Goal: Information Seeking & Learning: Learn about a topic

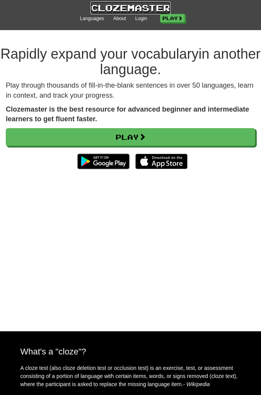
click at [133, 12] on link "Clozemaster" at bounding box center [130, 8] width 80 height 13
click at [140, 20] on link "Login" at bounding box center [141, 18] width 12 height 7
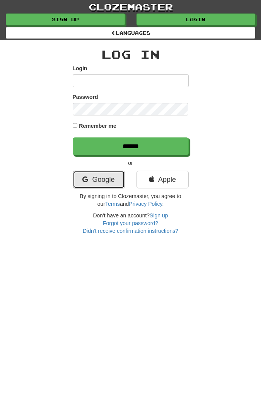
click at [110, 178] on link "Google" at bounding box center [99, 180] width 52 height 18
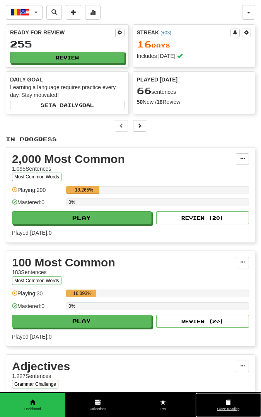
click at [228, 395] on link "Cloze-Reading" at bounding box center [228, 405] width 65 height 24
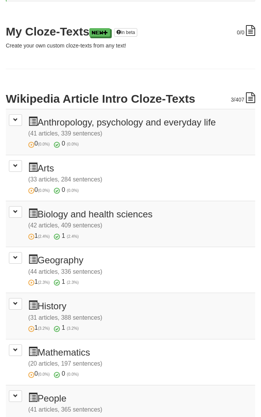
scroll to position [94, 0]
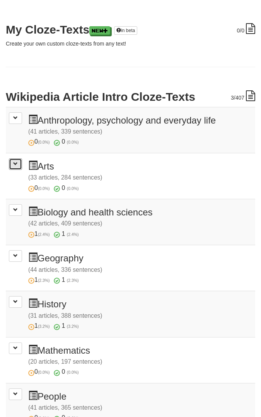
click at [20, 165] on button at bounding box center [15, 164] width 13 height 12
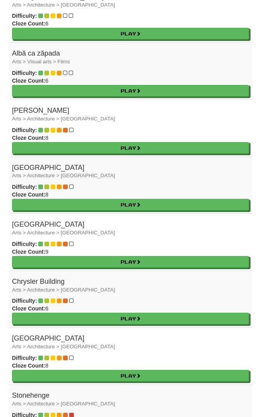
scroll to position [474, 0]
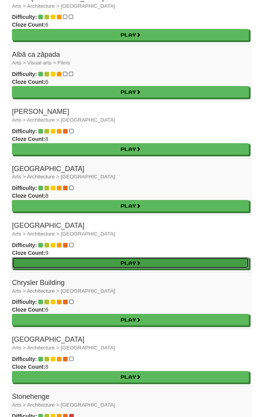
click at [205, 257] on link "Play" at bounding box center [130, 263] width 237 height 12
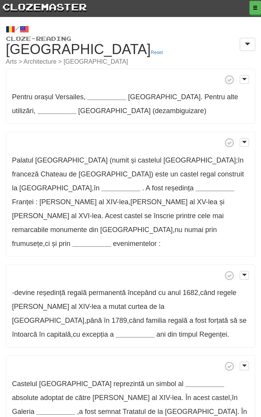
click at [109, 98] on strong "__________" at bounding box center [106, 97] width 39 height 8
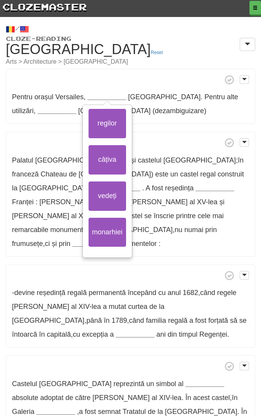
click at [203, 235] on p "[GEOGRAPHIC_DATA] (numit și [GEOGRAPHIC_DATA] ; în franceză [GEOGRAPHIC_DATA]) …" at bounding box center [130, 194] width 249 height 125
click at [181, 230] on p "[GEOGRAPHIC_DATA] (numit și [GEOGRAPHIC_DATA] ; în franceză [GEOGRAPHIC_DATA]) …" at bounding box center [130, 194] width 249 height 125
click at [150, 249] on div "Pentru orașul Versailes , __________ regilor câțiva vedeți monarhiei Versailles…" at bounding box center [130, 254] width 249 height 370
click at [114, 194] on button "vedeți" at bounding box center [106, 196] width 37 height 29
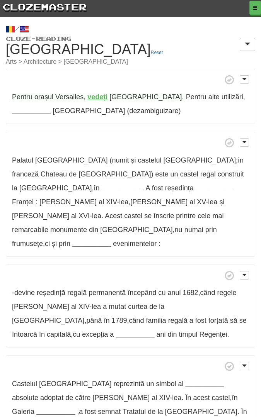
click at [99, 100] on strong "vedeți" at bounding box center [97, 97] width 20 height 8
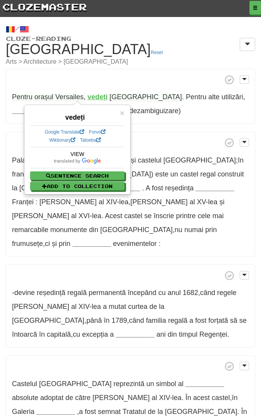
click at [122, 95] on span "Versailles" at bounding box center [145, 97] width 72 height 8
click at [160, 143] on span at bounding box center [130, 143] width 237 height 10
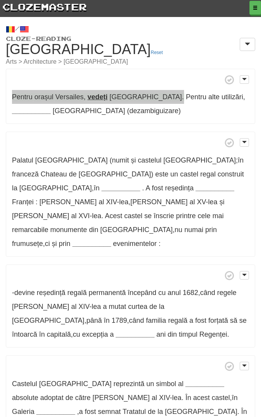
click at [127, 99] on span "Versailles" at bounding box center [145, 97] width 72 height 8
click at [22, 98] on span "Pentru" at bounding box center [22, 97] width 20 height 8
click button "Sentence Search"
click span "×"
click at [51, 107] on strong "__________" at bounding box center [31, 111] width 39 height 8
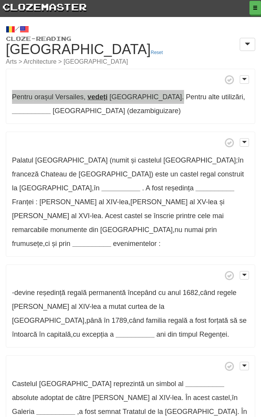
click at [221, 100] on span "utilizări" at bounding box center [232, 97] width 22 height 8
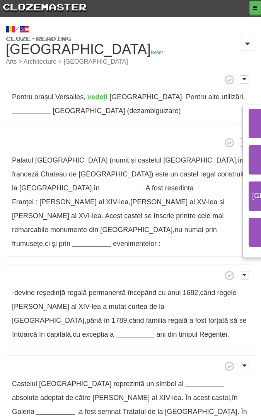
click at [221, 98] on span "utilizări" at bounding box center [232, 97] width 22 height 8
click at [178, 124] on div "Pentru orașul Versailes , vedeți Versailles . Pentru alte utilizări , _________…" at bounding box center [130, 254] width 249 height 370
click at [186, 136] on p "Palatul Versailles (numit și castelul Versailles ; în franceză Chateau de Versa…" at bounding box center [130, 194] width 249 height 125
click at [184, 115] on p "Pentru orașul Versailes , vedeți Versailles . Pentru alte utilizări , _________…" at bounding box center [130, 97] width 249 height 56
click at [221, 98] on span "utilizări" at bounding box center [232, 97] width 22 height 8
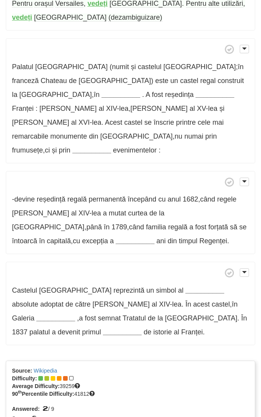
scroll to position [95, 0]
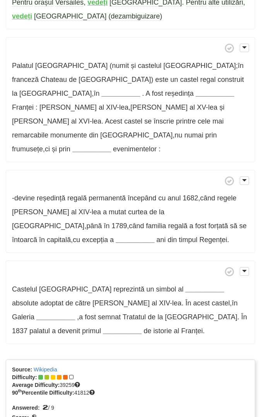
click at [140, 90] on strong "__________" at bounding box center [120, 94] width 39 height 8
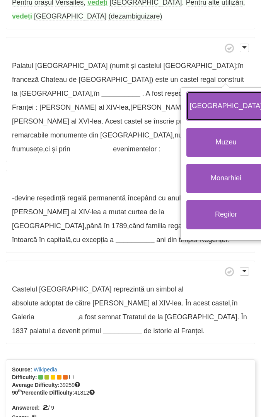
click at [214, 99] on button "Franța" at bounding box center [225, 106] width 79 height 29
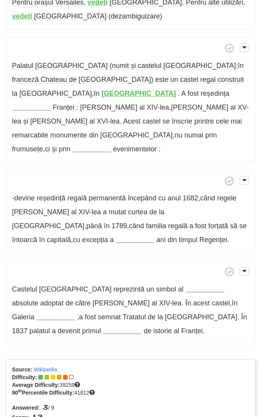
click at [51, 104] on strong "__________" at bounding box center [31, 108] width 39 height 8
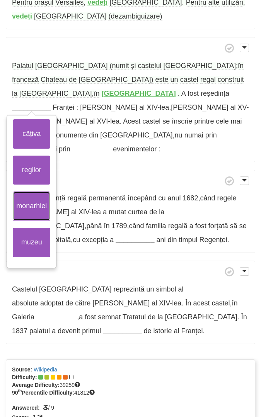
click at [50, 192] on button "monarhiei" at bounding box center [31, 206] width 37 height 29
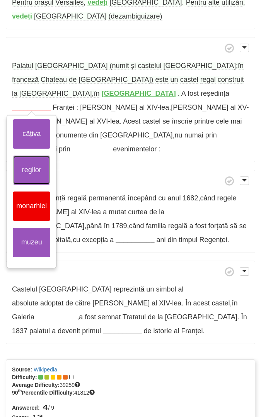
click at [50, 159] on button "regilor" at bounding box center [31, 170] width 37 height 29
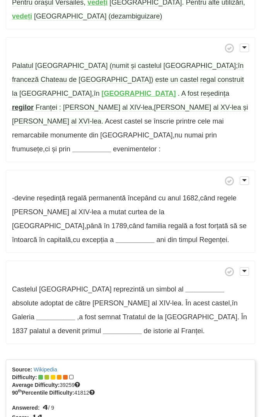
click at [184, 131] on span "numai" at bounding box center [193, 135] width 19 height 8
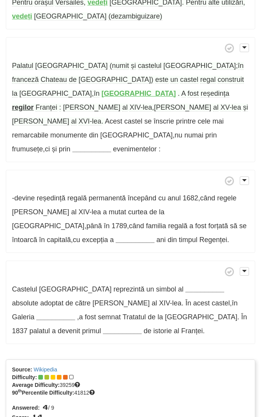
click at [184, 131] on span "numai" at bounding box center [193, 135] width 19 height 8
click at [43, 145] on span "frumusețe" at bounding box center [27, 149] width 31 height 8
click at [93, 170] on p "-devine reședință regală permanentă începând cu anul 1682 , când regele Ludovic…" at bounding box center [130, 211] width 249 height 83
click at [43, 145] on span "frumusețe" at bounding box center [27, 149] width 31 height 8
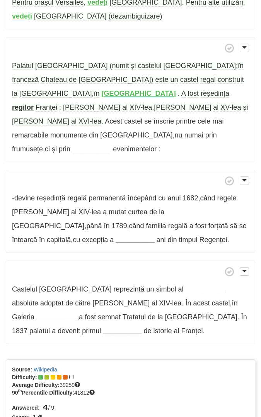
click at [99, 176] on span at bounding box center [130, 181] width 237 height 10
click at [43, 145] on span "frumusețe" at bounding box center [27, 149] width 31 height 8
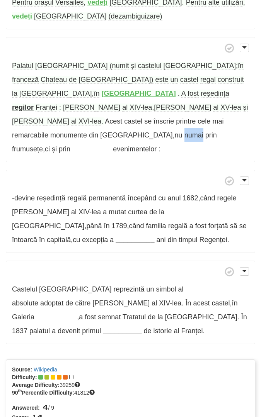
copy span "numai"
click at [184, 131] on span "numai" at bounding box center [193, 135] width 19 height 8
click at [111, 139] on div "Pentru orașul Versailes , vedeți Versailles . Pentru alte utilizări , vedeți Ve…" at bounding box center [130, 159] width 249 height 370
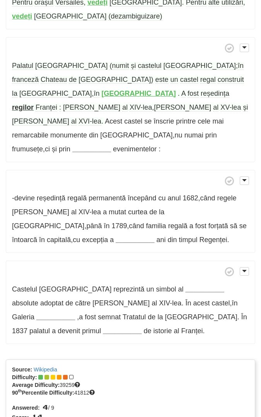
click at [111, 145] on strong "__________" at bounding box center [91, 149] width 39 height 8
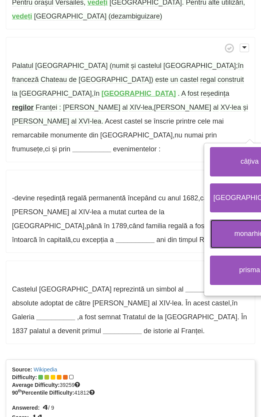
click at [210, 220] on button "monarhiei" at bounding box center [249, 234] width 79 height 29
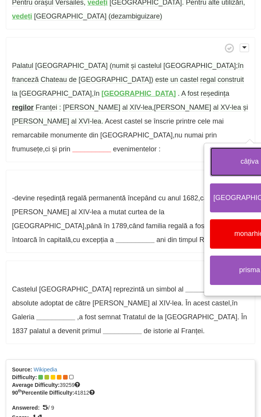
click at [210, 150] on button "câțiva" at bounding box center [249, 161] width 79 height 29
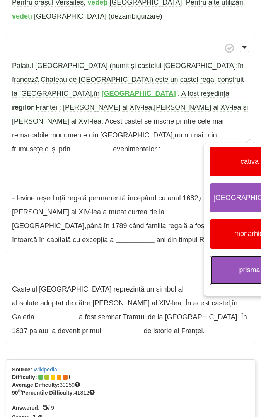
click at [210, 256] on button "prisma" at bounding box center [249, 270] width 79 height 29
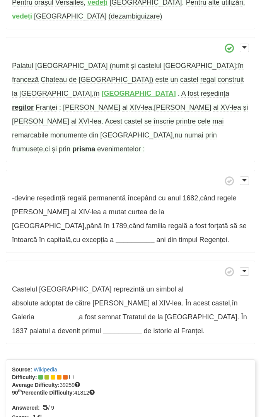
click at [154, 236] on strong "__________" at bounding box center [135, 240] width 39 height 8
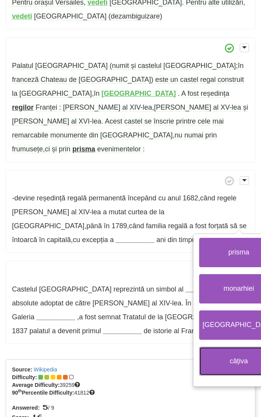
click at [217, 347] on button "câțiva" at bounding box center [238, 361] width 79 height 29
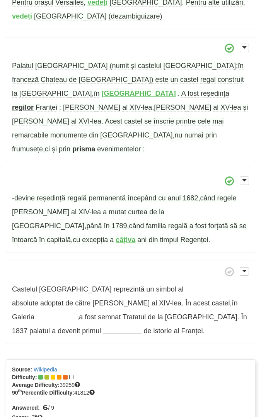
click at [37, 236] on span "întoarcă" at bounding box center [24, 240] width 25 height 8
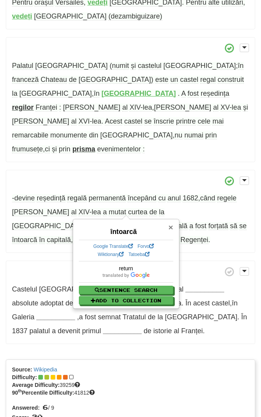
click at [170, 228] on span "×" at bounding box center [170, 227] width 5 height 9
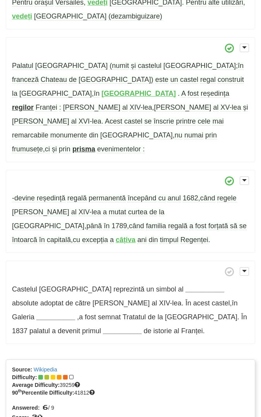
click at [186, 286] on strong "__________" at bounding box center [205, 290] width 39 height 8
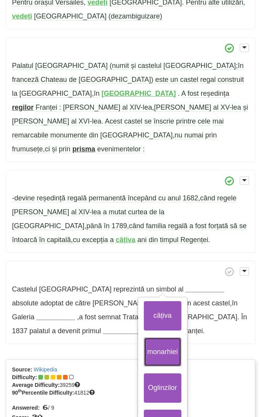
click at [165, 338] on button "monarhiei" at bounding box center [162, 352] width 37 height 29
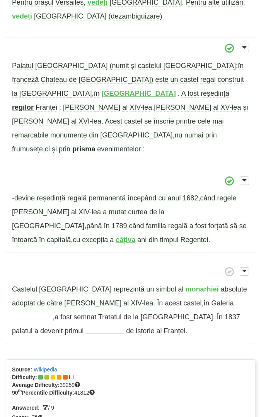
click at [51, 313] on strong "__________" at bounding box center [31, 317] width 39 height 8
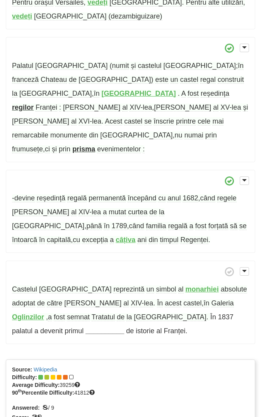
click at [44, 313] on strong "Oglinzilor" at bounding box center [28, 317] width 32 height 8
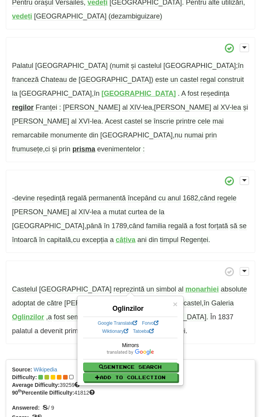
click at [215, 314] on p "Castelul Versailles reprezintă un simbol al monarhiei absolute adoptat de către…" at bounding box center [130, 302] width 249 height 83
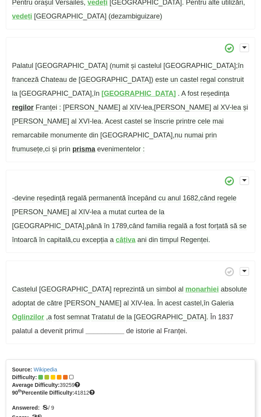
click at [124, 327] on strong "__________" at bounding box center [104, 331] width 39 height 8
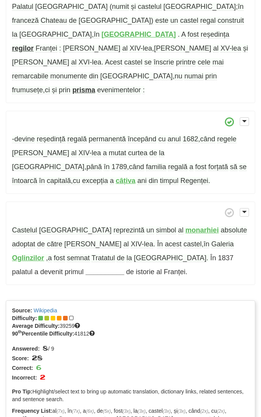
scroll to position [154, 0]
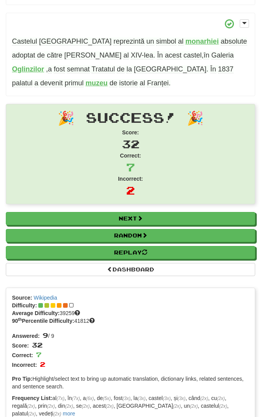
scroll to position [344, 0]
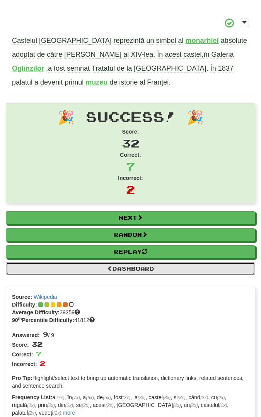
click at [136, 262] on link "Dashboard" at bounding box center [130, 268] width 249 height 13
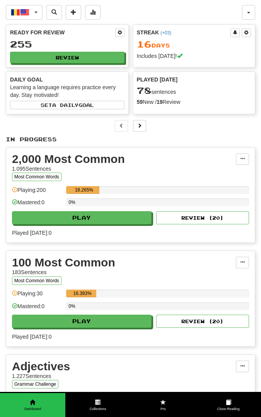
click at [163, 403] on span at bounding box center [162, 402] width 5 height 5
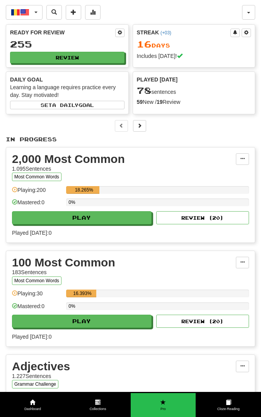
click at [168, 410] on span "Pro" at bounding box center [163, 409] width 65 height 5
click at [165, 407] on span "Pro" at bounding box center [163, 409] width 65 height 5
click at [216, 404] on link "Cloze-Reading" at bounding box center [228, 405] width 65 height 24
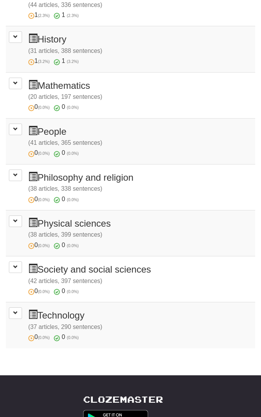
scroll to position [362, 0]
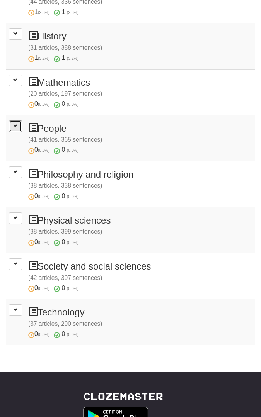
click at [15, 124] on span at bounding box center [15, 126] width 5 height 5
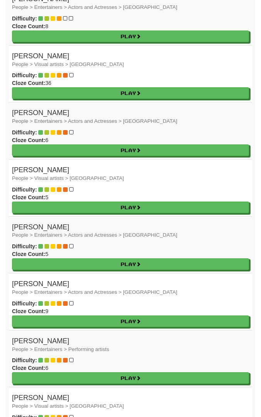
scroll to position [769, 0]
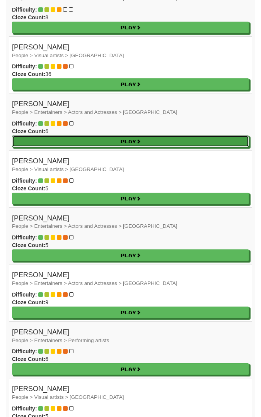
click at [39, 136] on link "Play" at bounding box center [130, 142] width 237 height 12
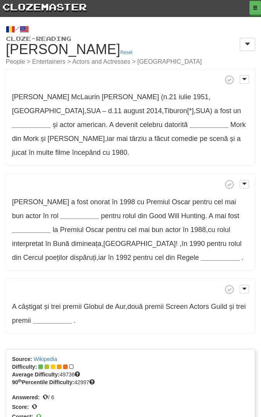
click at [51, 121] on strong "__________" at bounding box center [31, 125] width 39 height 8
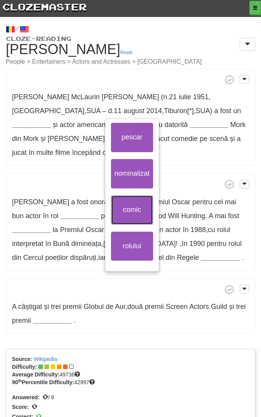
click at [138, 205] on button "comic" at bounding box center [132, 210] width 42 height 29
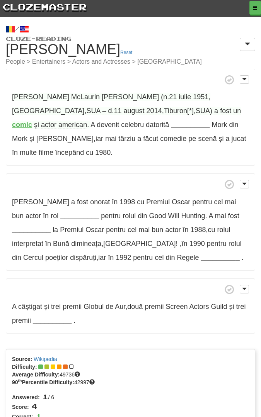
click at [171, 123] on strong "__________" at bounding box center [190, 125] width 39 height 8
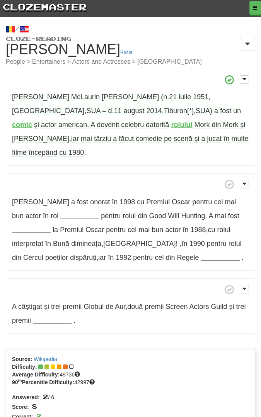
click at [146, 121] on span "datorită" at bounding box center [157, 125] width 23 height 8
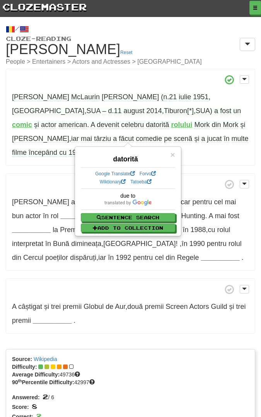
click at [38, 156] on div "Robin McLaurin Williams (n . 21 iulie 1951 , Chicago , SUA – d . 11 august 2014…" at bounding box center [130, 201] width 249 height 265
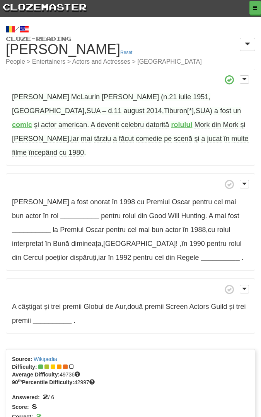
click at [60, 212] on strong "__________" at bounding box center [79, 216] width 39 height 8
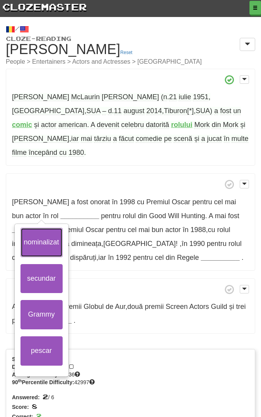
click at [45, 230] on button "nominalizat" at bounding box center [41, 242] width 42 height 29
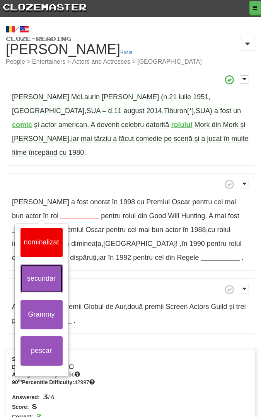
click at [44, 272] on button "secundar" at bounding box center [41, 278] width 42 height 29
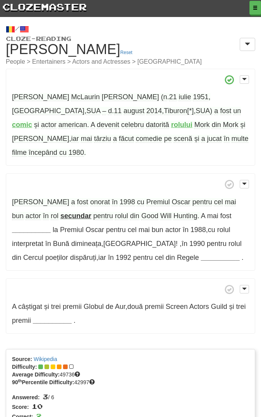
click at [60, 212] on strong "secundar" at bounding box center [75, 216] width 31 height 8
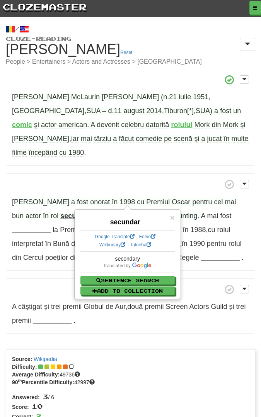
click at [53, 279] on p "A câștigat și trei premii Globul de Aur , două premii Screen Actors Guild și tr…" at bounding box center [130, 307] width 249 height 56
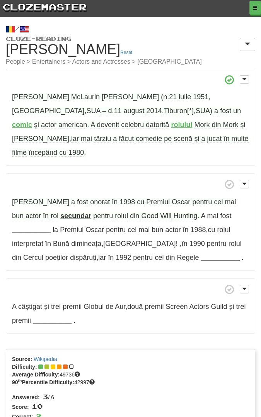
click at [51, 226] on strong "__________" at bounding box center [31, 230] width 39 height 8
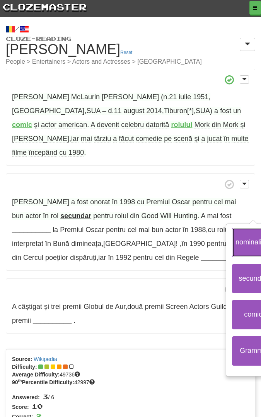
click at [232, 235] on button "nominalizat" at bounding box center [253, 242] width 42 height 29
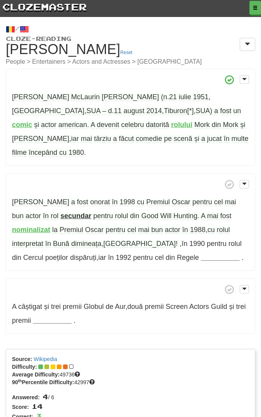
click at [201, 254] on strong "__________" at bounding box center [220, 258] width 39 height 8
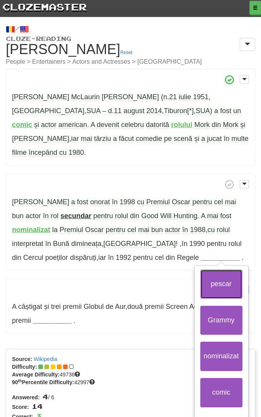
click at [200, 271] on button "pescar" at bounding box center [221, 284] width 42 height 29
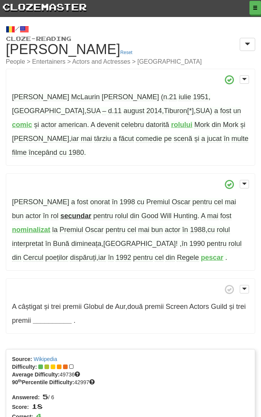
click at [201, 254] on strong "pescar" at bounding box center [212, 258] width 22 height 8
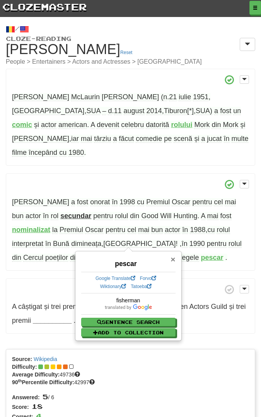
click at [172, 260] on span "×" at bounding box center [172, 259] width 5 height 9
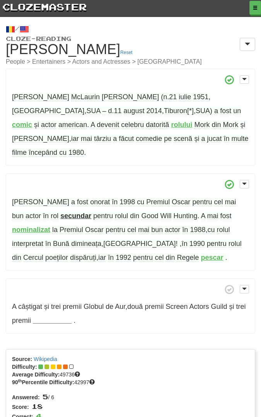
click at [43, 254] on span "Cercul" at bounding box center [33, 258] width 20 height 8
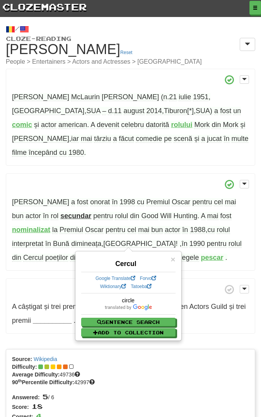
click at [203, 253] on p "Williams a fost onorat în 1998 cu Premiul Oscar pentru cel mai bun actor în rol…" at bounding box center [130, 222] width 249 height 97
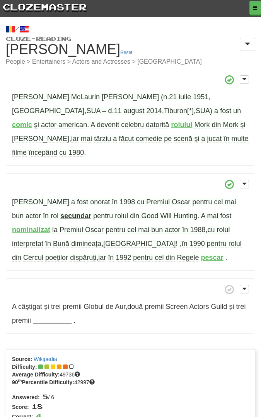
click at [68, 254] on span "poeților" at bounding box center [56, 258] width 23 height 8
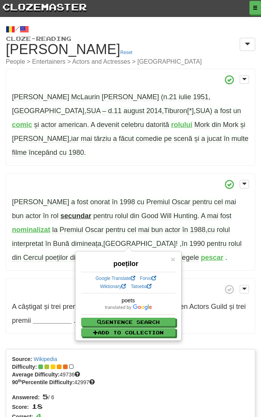
click at [208, 263] on div "Robin McLaurin Williams (n . 21 iulie 1951 , Chicago , SUA – d . 11 august 2014…" at bounding box center [130, 201] width 249 height 265
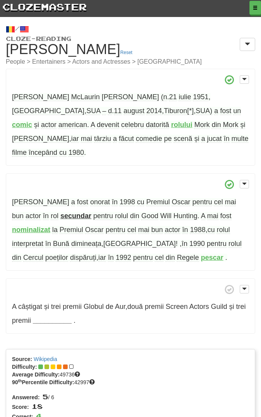
click at [96, 254] on span "dispăruți" at bounding box center [83, 258] width 26 height 8
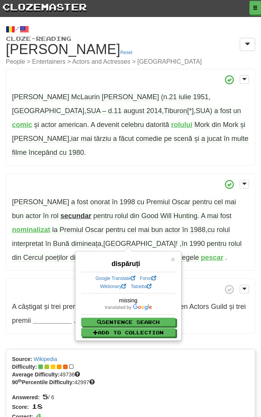
click at [213, 256] on div "Robin McLaurin Williams (n . 21 iulie 1951 , Chicago , SUA – d . 11 august 2014…" at bounding box center [130, 201] width 249 height 265
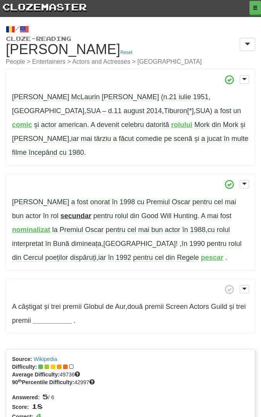
click at [60, 317] on strong "__________" at bounding box center [52, 321] width 39 height 8
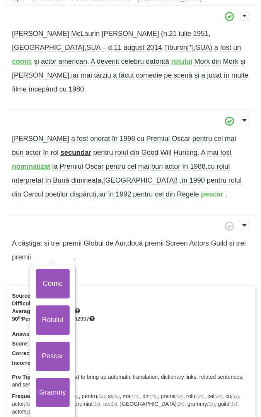
scroll to position [64, 0]
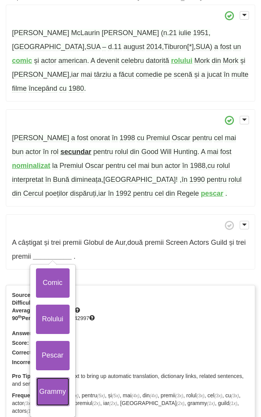
click at [55, 378] on button "Grammy" at bounding box center [53, 392] width 34 height 29
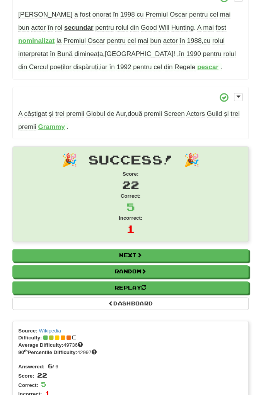
scroll to position [191, 0]
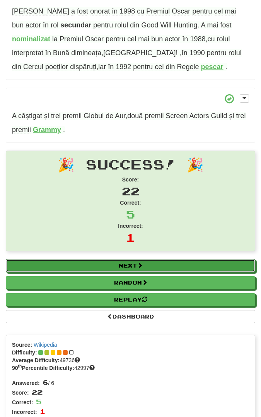
click at [163, 259] on link "Next" at bounding box center [130, 265] width 249 height 13
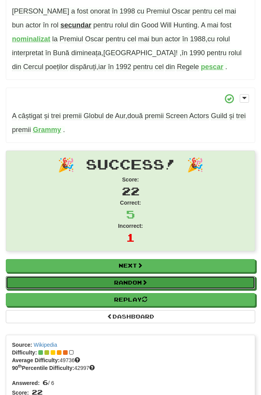
click at [147, 280] on span at bounding box center [144, 282] width 5 height 5
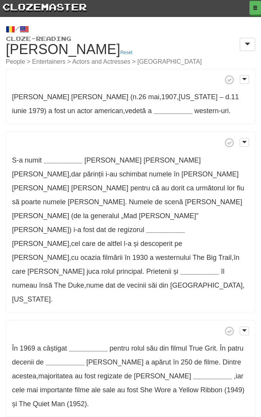
click at [153, 111] on strong "__________" at bounding box center [172, 111] width 39 height 8
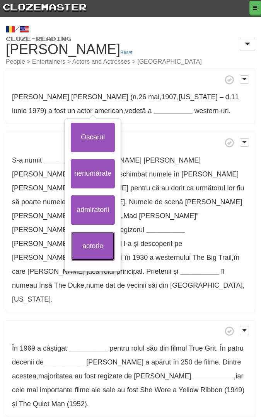
click at [97, 245] on button "actorie" at bounding box center [93, 246] width 44 height 29
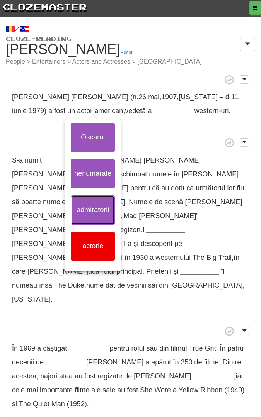
click at [89, 212] on button "admiratorii" at bounding box center [93, 210] width 44 height 29
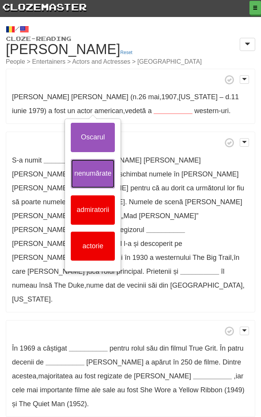
click at [91, 177] on button "nenumărate" at bounding box center [93, 173] width 44 height 29
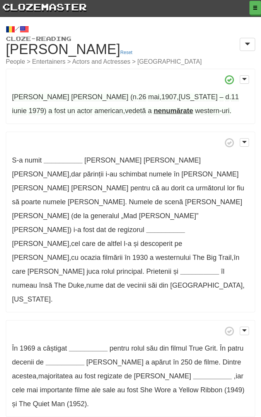
click at [58, 37] on small "Cloze-Reading" at bounding box center [130, 39] width 249 height 6
click at [109, 60] on small "People > Entertainers > Actors and Actresses > USA" at bounding box center [130, 62] width 249 height 6
click at [247, 78] on span at bounding box center [244, 79] width 5 height 5
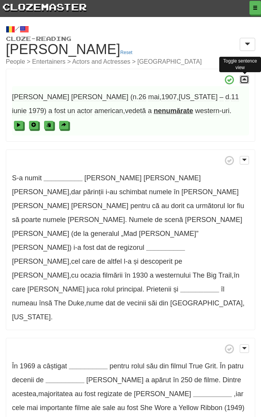
click at [245, 79] on span at bounding box center [244, 79] width 5 height 5
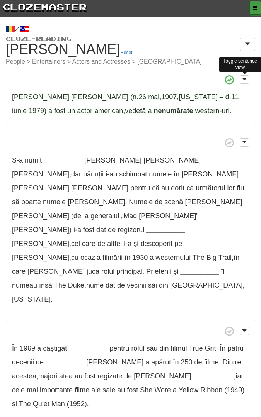
click at [254, 5] on span "button" at bounding box center [255, 7] width 5 height 5
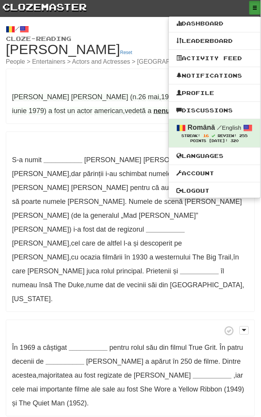
click at [146, 139] on span at bounding box center [130, 143] width 237 height 10
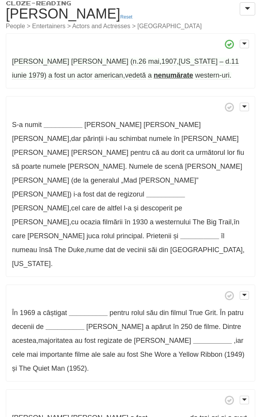
scroll to position [36, 0]
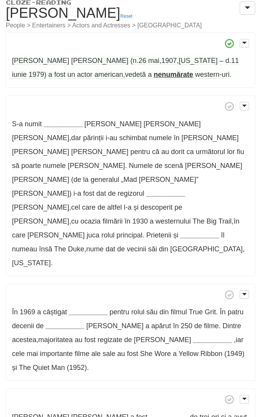
click at [56, 127] on strong "__________" at bounding box center [63, 124] width 39 height 8
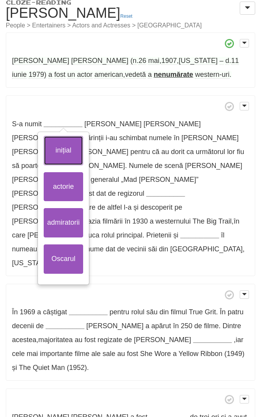
click at [58, 150] on button "inițial" at bounding box center [63, 150] width 39 height 29
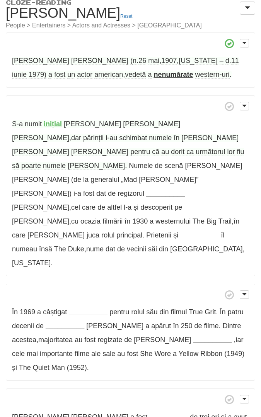
click at [157, 190] on strong "__________" at bounding box center [165, 194] width 39 height 8
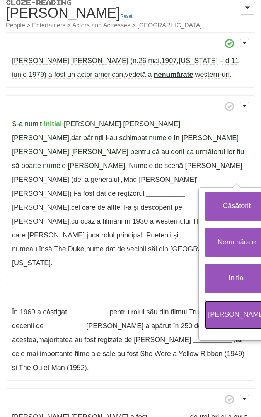
click at [204, 300] on button "Raoul" at bounding box center [236, 314] width 64 height 29
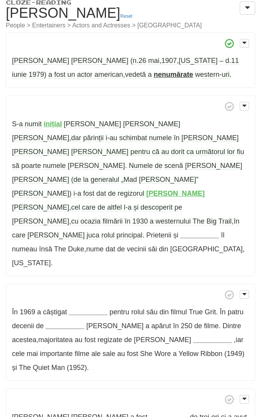
click at [187, 231] on strong "__________" at bounding box center [199, 235] width 39 height 8
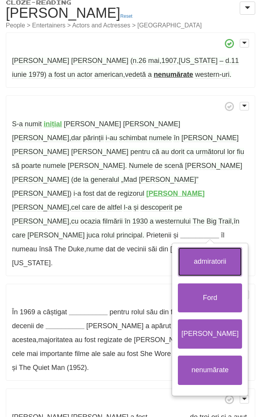
click at [186, 247] on button "admiratorii" at bounding box center [210, 261] width 64 height 29
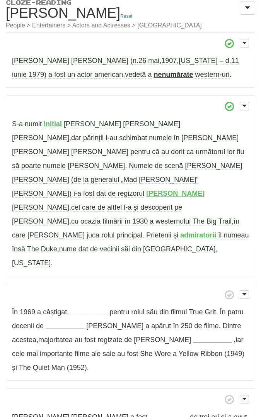
scroll to position [0, 0]
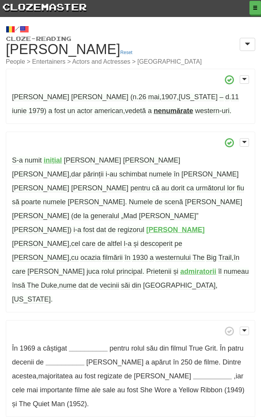
click at [18, 282] on span "însă" at bounding box center [18, 286] width 13 height 8
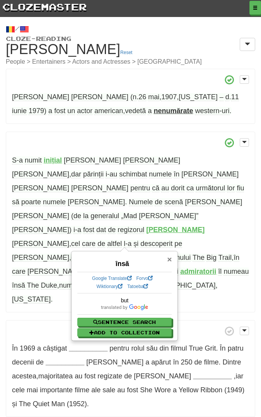
click at [167, 261] on span "×" at bounding box center [169, 259] width 5 height 9
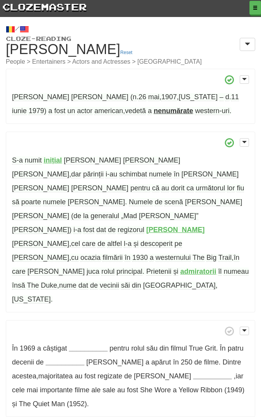
click at [110, 282] on span "vecinii" at bounding box center [109, 286] width 19 height 8
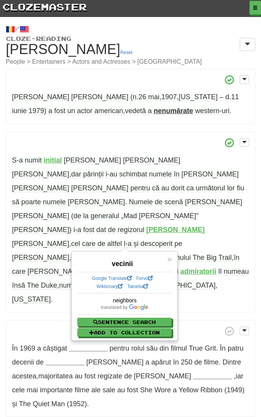
click at [53, 262] on div "John Wayne (n . 26 mai , 1907 , Iowa – d . 11 iunie 1979) a fost un actor ameri…" at bounding box center [130, 289] width 249 height 440
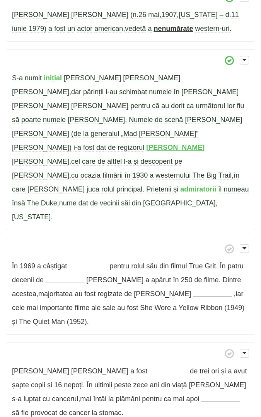
scroll to position [97, 0]
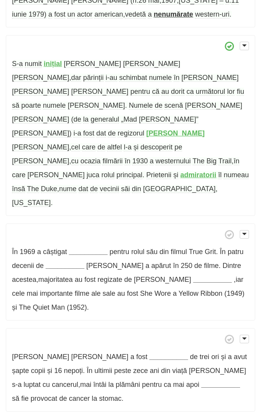
click at [81, 248] on strong "__________" at bounding box center [88, 252] width 39 height 8
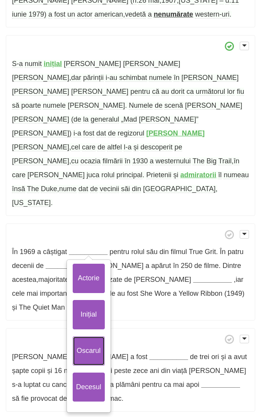
click at [85, 337] on button "Oscarul" at bounding box center [89, 351] width 32 height 29
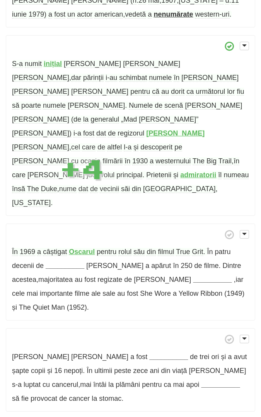
click at [53, 328] on p "John Wayne a fost __________ de trei ori și a avut șapte copii și 16 nepoți . Î…" at bounding box center [130, 369] width 249 height 83
click at [56, 262] on strong "__________" at bounding box center [65, 266] width 39 height 8
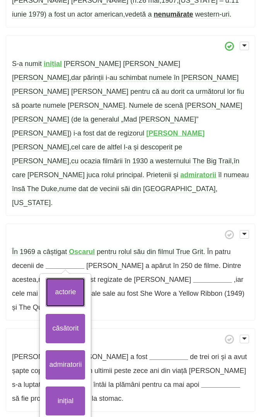
click at [60, 278] on button "actorie" at bounding box center [65, 292] width 39 height 29
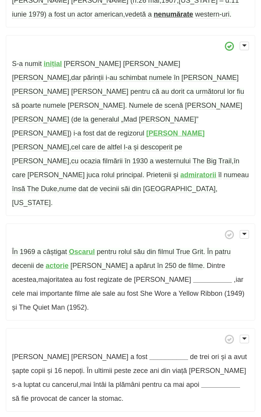
click at [193, 276] on strong "__________" at bounding box center [212, 280] width 39 height 8
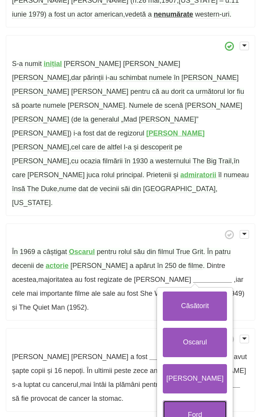
click at [163, 401] on button "Ford" at bounding box center [195, 415] width 64 height 29
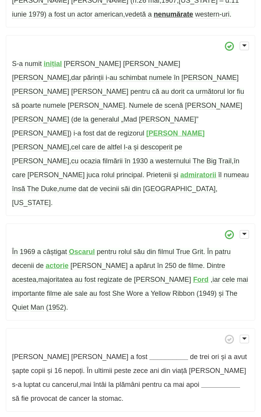
click at [212, 276] on span "iar" at bounding box center [216, 280] width 8 height 8
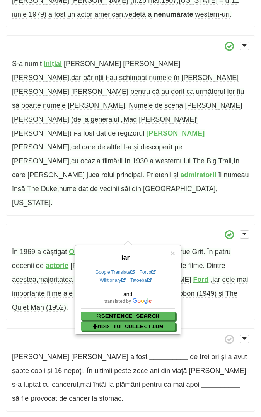
click at [55, 335] on span at bounding box center [130, 340] width 237 height 10
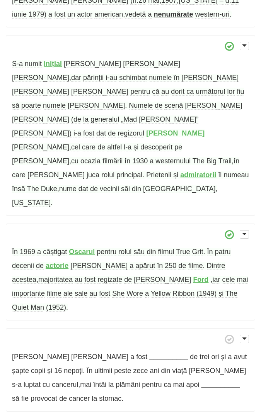
click at [149, 353] on strong "__________" at bounding box center [168, 357] width 39 height 8
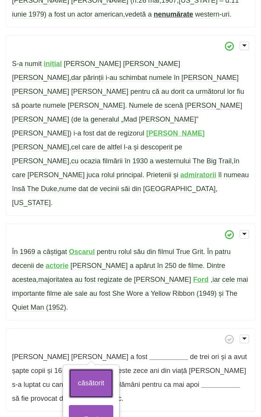
click at [86, 369] on button "căsătorit" at bounding box center [91, 383] width 44 height 29
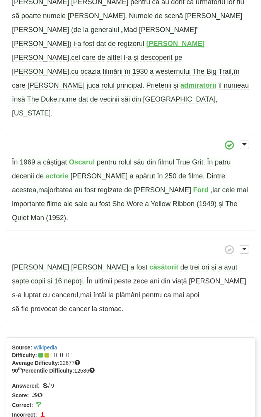
scroll to position [188, 0]
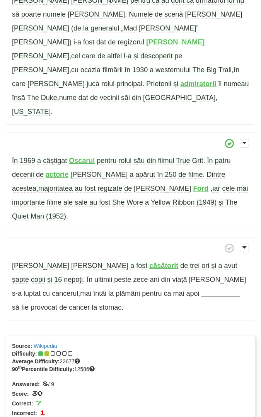
click at [116, 290] on span "plămâni" at bounding box center [128, 294] width 24 height 8
click at [89, 248] on p "John Wayne a fost căsătorit de trei ori și a avut șapte copii și 16 nepoți . În…" at bounding box center [130, 278] width 249 height 83
click at [201, 290] on strong "__________" at bounding box center [220, 294] width 39 height 8
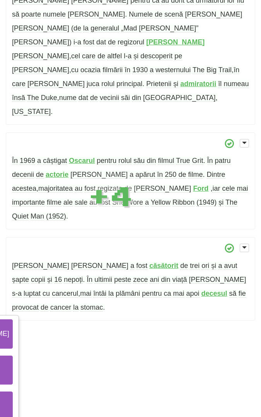
scroll to position [145, 0]
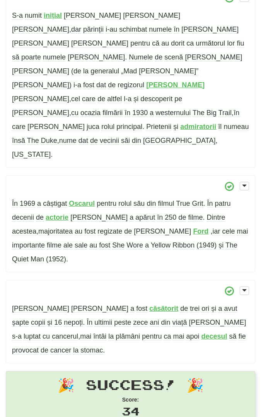
click at [116, 333] on span "plămâni" at bounding box center [128, 337] width 24 height 8
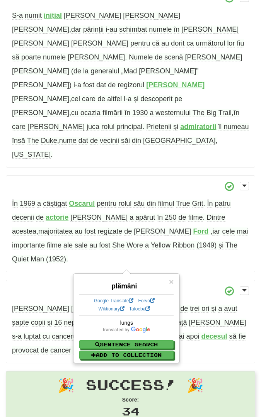
click at [244, 280] on p "John Wayne a fost căsătorit de trei ori și a avut șapte copii și 16 nepoți . În…" at bounding box center [130, 321] width 249 height 83
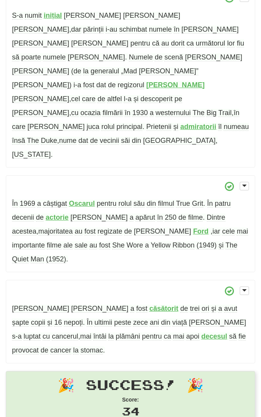
click at [41, 333] on span "luptat" at bounding box center [32, 337] width 17 height 8
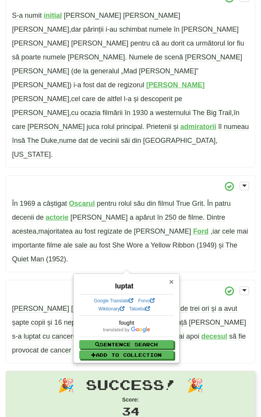
click at [172, 281] on span "×" at bounding box center [171, 281] width 5 height 9
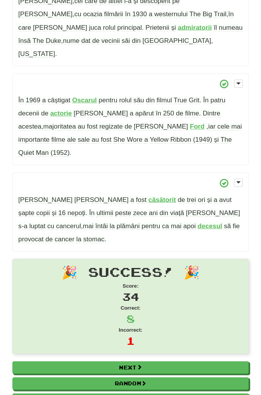
scroll to position [243, 0]
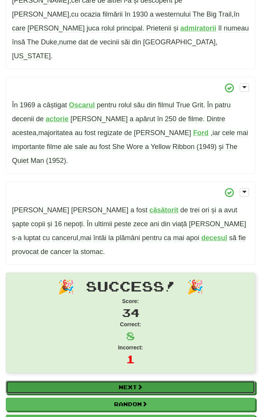
click at [160, 381] on link "Next" at bounding box center [130, 387] width 249 height 13
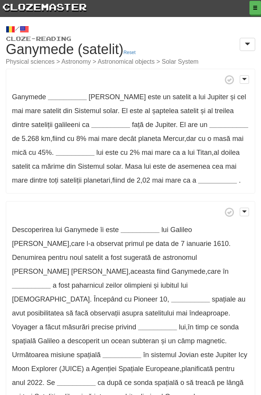
click at [70, 100] on strong "__________" at bounding box center [67, 97] width 39 height 8
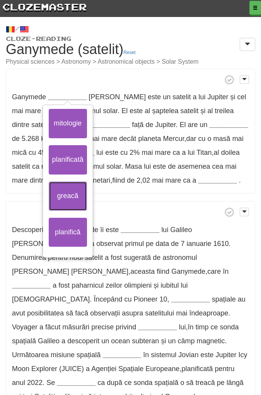
click at [71, 196] on button "greacă" at bounding box center [68, 196] width 38 height 29
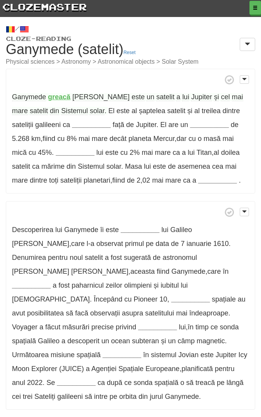
click at [76, 126] on strong "__________" at bounding box center [91, 125] width 39 height 8
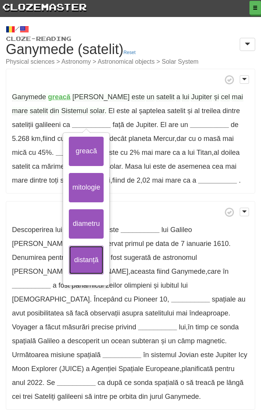
click at [70, 257] on button "distanță" at bounding box center [86, 260] width 35 height 29
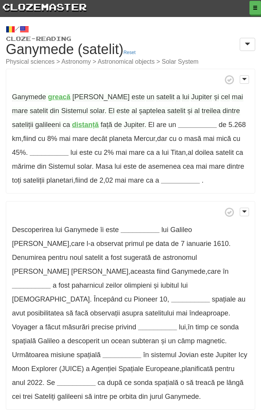
click at [178, 123] on strong "__________" at bounding box center [197, 125] width 39 height 8
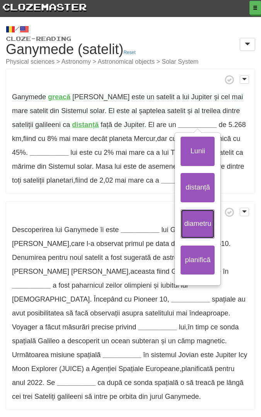
click at [180, 220] on button "diametru" at bounding box center [197, 223] width 34 height 29
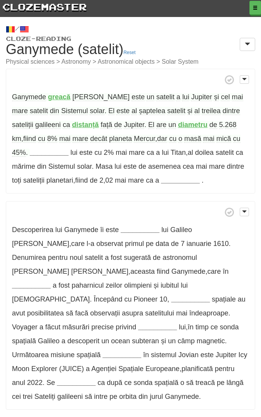
click at [38, 155] on strong "__________" at bounding box center [49, 153] width 39 height 8
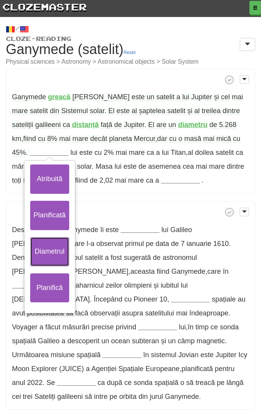
click at [30, 250] on button "Diametrul" at bounding box center [49, 251] width 39 height 29
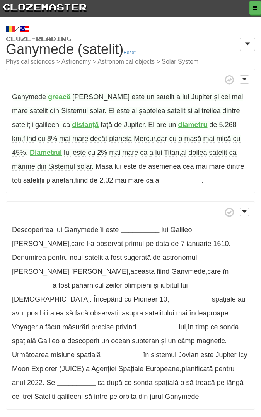
click at [35, 163] on span "mărime" at bounding box center [23, 167] width 23 height 8
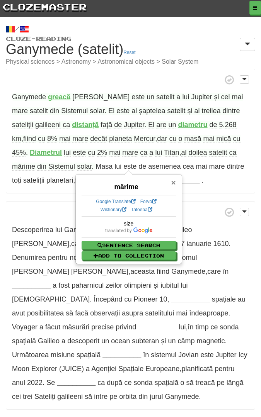
click at [174, 181] on span "×" at bounding box center [173, 182] width 5 height 9
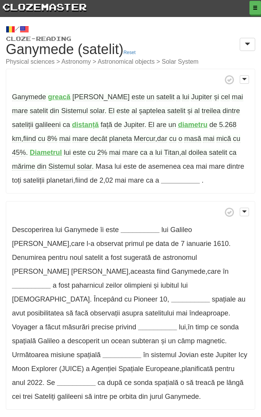
click at [174, 183] on strong "__________" at bounding box center [180, 181] width 39 height 8
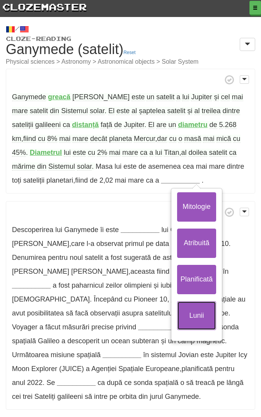
click at [177, 316] on button "Lunii" at bounding box center [196, 315] width 39 height 29
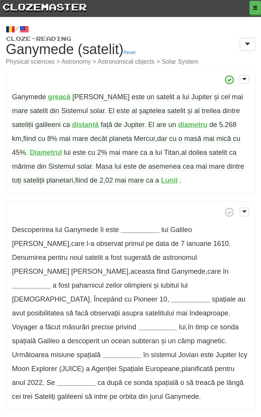
click at [148, 167] on span "asemenea" at bounding box center [164, 167] width 32 height 8
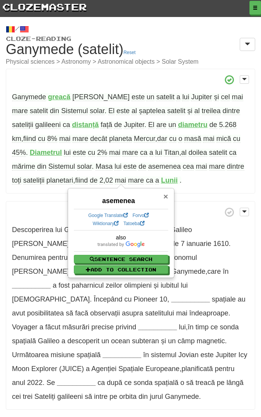
click at [166, 194] on span "×" at bounding box center [165, 196] width 5 height 9
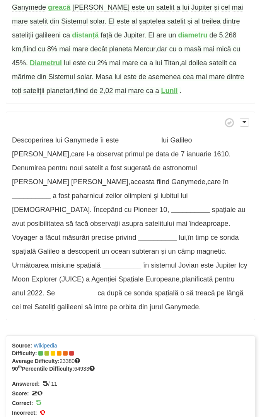
scroll to position [90, 0]
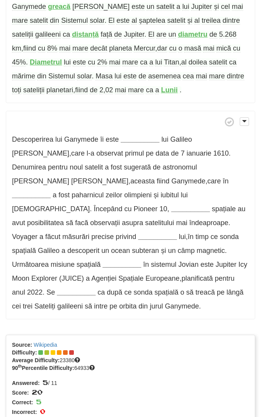
click at [144, 140] on strong "__________" at bounding box center [140, 140] width 39 height 8
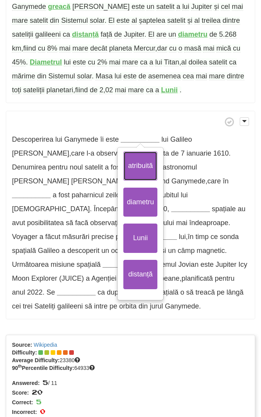
click at [143, 166] on button "atribuită" at bounding box center [140, 165] width 34 height 29
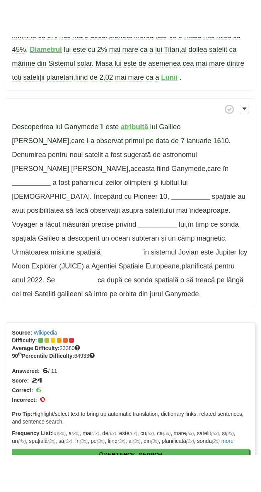
scroll to position [141, 0]
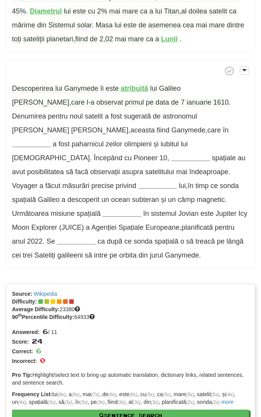
click at [37, 140] on strong "__________" at bounding box center [31, 144] width 39 height 8
click at [84, 140] on span "paharnicul" at bounding box center [80, 144] width 32 height 8
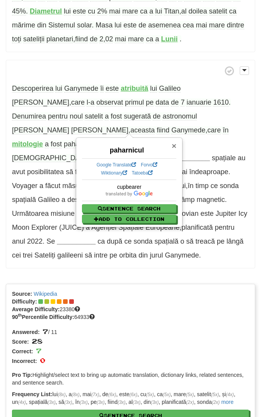
click at [174, 145] on span "×" at bounding box center [174, 145] width 5 height 9
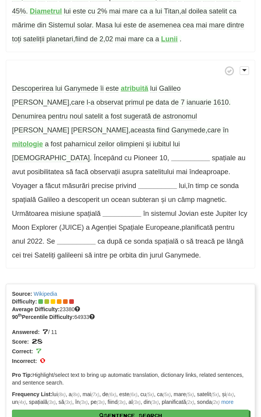
click at [105, 140] on span "zeilor" at bounding box center [106, 144] width 17 height 8
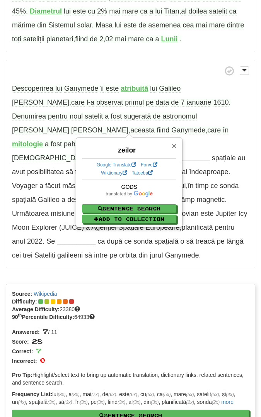
click at [173, 145] on span "×" at bounding box center [174, 145] width 5 height 9
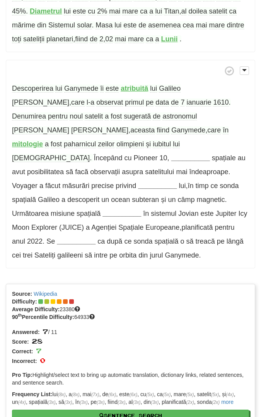
click at [171, 154] on strong "__________" at bounding box center [190, 158] width 39 height 8
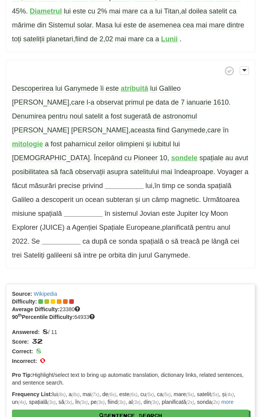
click at [174, 168] on span "îndeaproape" at bounding box center [193, 172] width 39 height 8
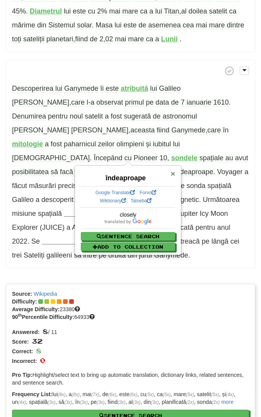
click at [173, 172] on span "×" at bounding box center [172, 173] width 5 height 9
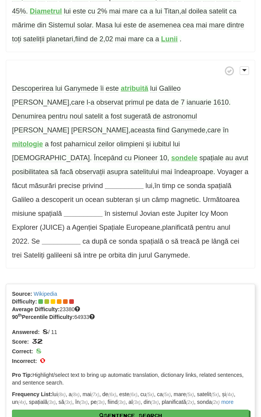
click at [128, 168] on span "asupra" at bounding box center [117, 172] width 21 height 8
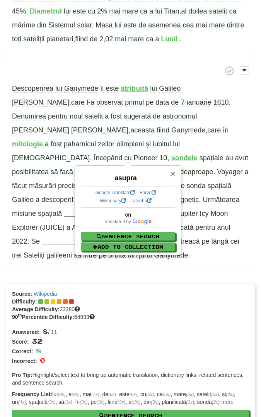
click at [173, 175] on span "×" at bounding box center [172, 173] width 5 height 9
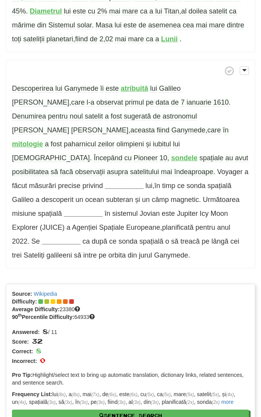
click at [105, 182] on strong "__________" at bounding box center [124, 186] width 39 height 8
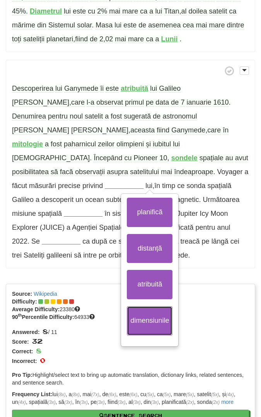
click at [127, 306] on button "dimensiunile" at bounding box center [150, 320] width 46 height 29
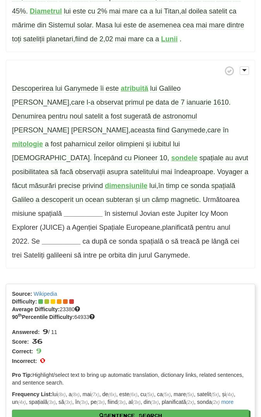
click at [151, 196] on span "câmp" at bounding box center [159, 200] width 17 height 8
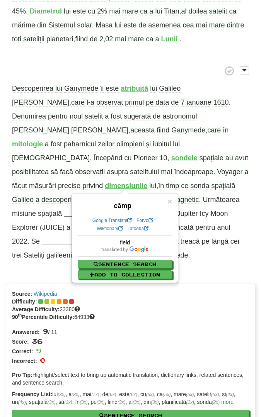
click at [49, 268] on div "/ Cloze-Reading Ganymede (satelit) Reset Physical sciences > Astronomy > Astron…" at bounding box center [130, 185] width 261 height 619
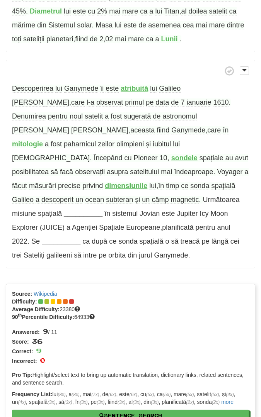
click at [105, 182] on strong "dimensiunile" at bounding box center [126, 186] width 43 height 8
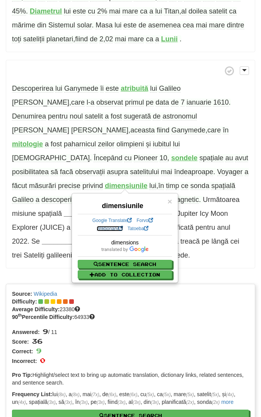
click at [100, 228] on link "Wiktionary" at bounding box center [110, 228] width 26 height 5
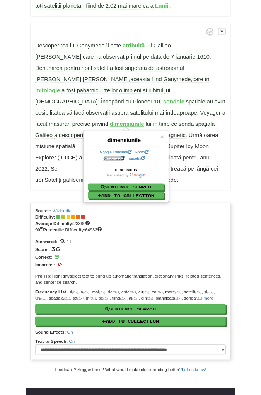
scroll to position [196, 0]
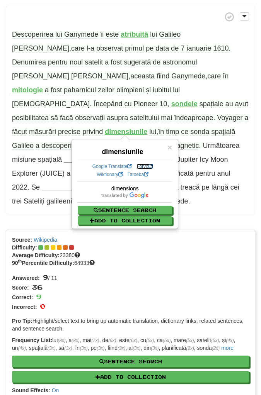
click at [145, 166] on link "Forvo" at bounding box center [144, 166] width 16 height 5
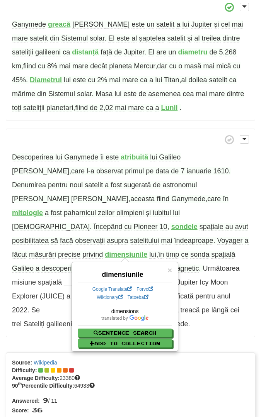
scroll to position [74, 0]
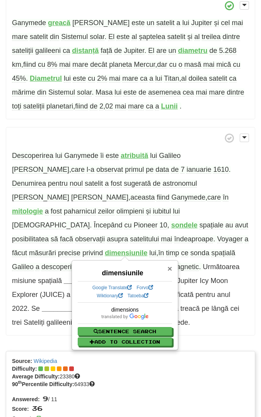
click at [168, 267] on span "×" at bounding box center [169, 268] width 5 height 9
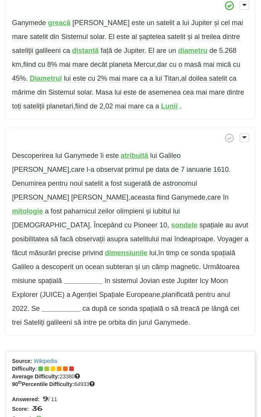
click at [102, 277] on strong "__________" at bounding box center [83, 281] width 39 height 8
click at [80, 305] on strong "__________" at bounding box center [61, 309] width 39 height 8
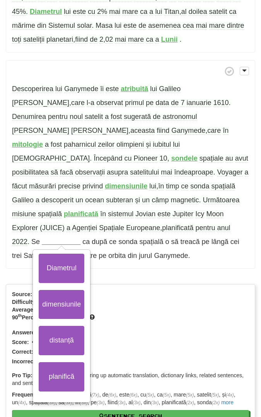
scroll to position [143, 0]
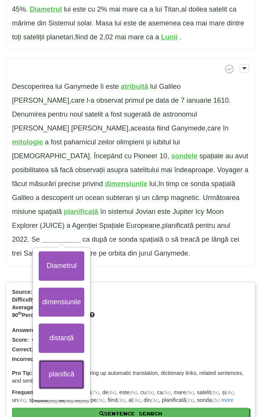
click at [84, 360] on button "planifică" at bounding box center [62, 374] width 46 height 29
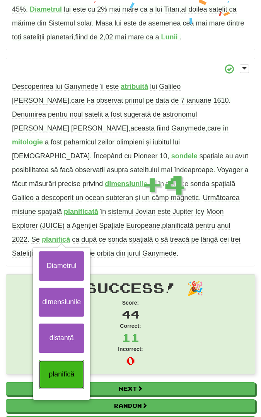
scroll to position [117, 0]
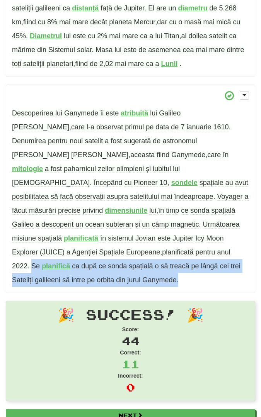
click at [70, 276] on span "să" at bounding box center [65, 280] width 7 height 8
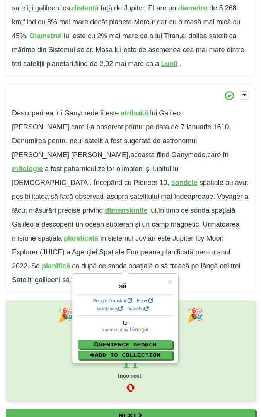
click at [40, 262] on span "Se" at bounding box center [35, 266] width 9 height 8
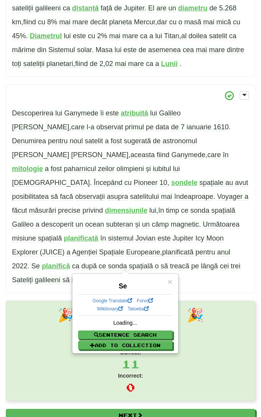
click at [40, 262] on span "Se" at bounding box center [35, 266] width 9 height 8
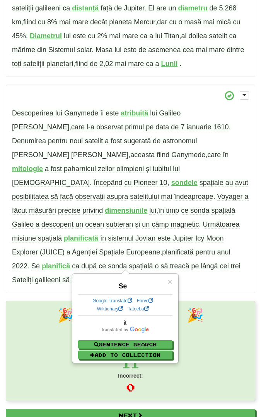
click at [40, 262] on span "Se" at bounding box center [35, 266] width 9 height 8
click at [42, 262] on span "Se" at bounding box center [36, 266] width 10 height 8
click at [40, 262] on span "Se" at bounding box center [35, 266] width 9 height 8
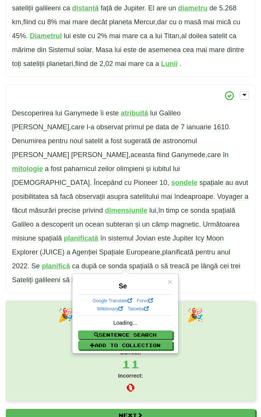
click at [60, 276] on span "galileeni" at bounding box center [48, 280] width 26 height 8
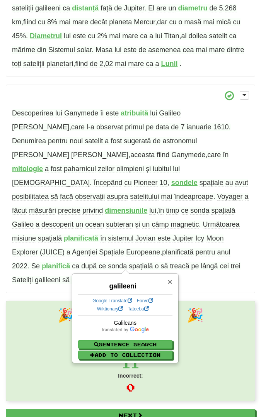
click at [170, 281] on span "×" at bounding box center [169, 281] width 5 height 9
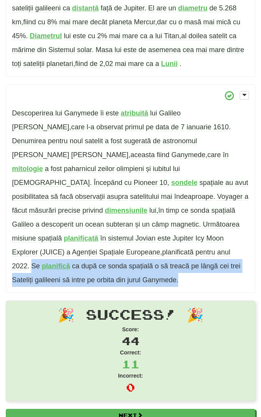
copy span "Se planifică ca după ce sonda spațială o să treacă pe lângă cei trei Sateliți g…"
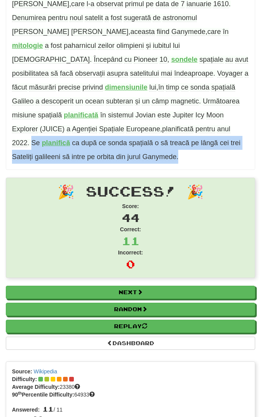
scroll to position [241, 0]
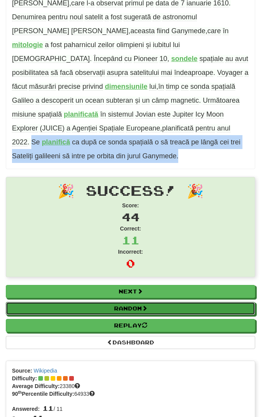
click at [176, 302] on link "Random" at bounding box center [130, 308] width 249 height 13
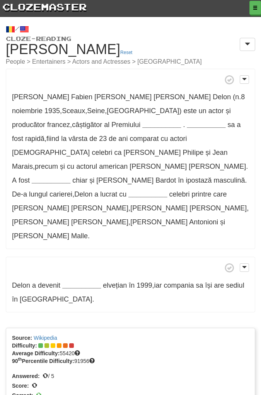
click at [142, 124] on strong "__________" at bounding box center [161, 125] width 39 height 8
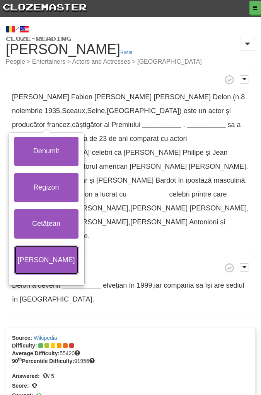
click at [34, 255] on button "[PERSON_NAME]" at bounding box center [46, 260] width 64 height 29
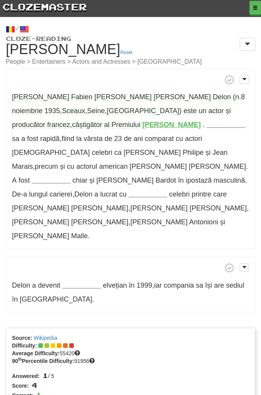
click at [206, 125] on strong "__________" at bounding box center [225, 125] width 39 height 8
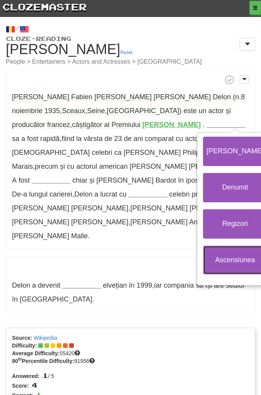
click at [203, 260] on button "Ascensiunea" at bounding box center [235, 260] width 64 height 29
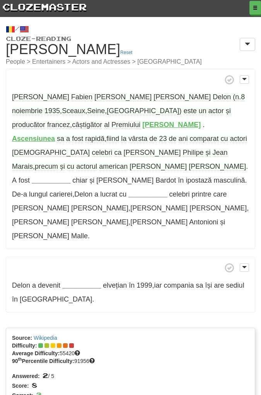
click at [58, 163] on span "precum" at bounding box center [46, 167] width 23 height 8
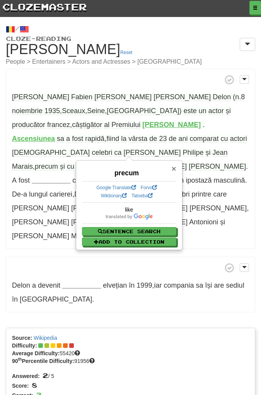
click at [173, 168] on span "×" at bounding box center [173, 168] width 5 height 9
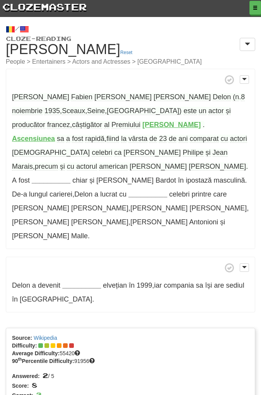
click at [70, 177] on strong "__________" at bounding box center [51, 181] width 39 height 8
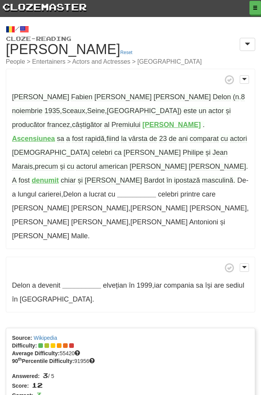
click at [156, 191] on strong "__________" at bounding box center [136, 195] width 39 height 8
click at [86, 282] on strong "__________" at bounding box center [81, 286] width 39 height 8
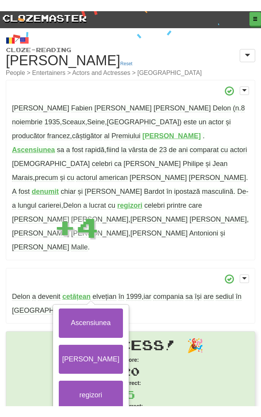
scroll to position [13, 0]
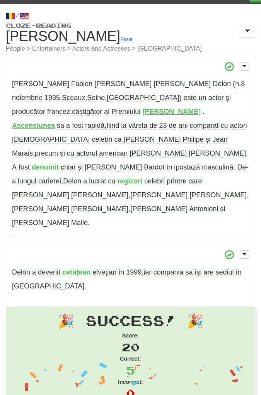
click at [227, 269] on span "sediul" at bounding box center [225, 273] width 18 height 8
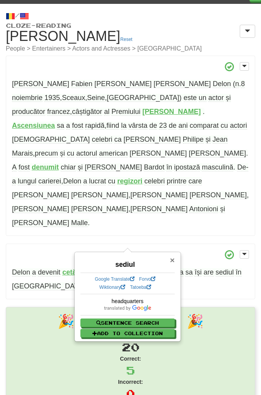
click at [174, 260] on span "×" at bounding box center [172, 260] width 5 height 9
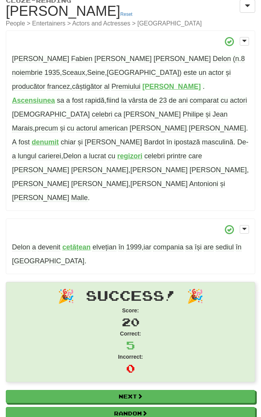
scroll to position [39, 0]
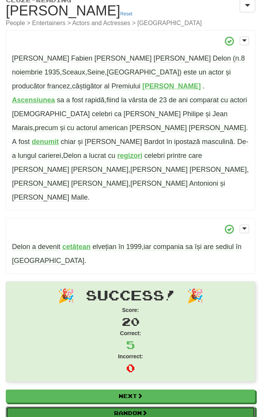
click at [160, 395] on link "Random" at bounding box center [130, 413] width 249 height 13
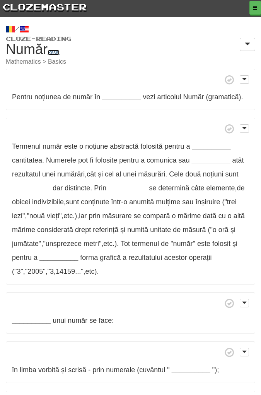
click at [54, 50] on link "Reset" at bounding box center [54, 52] width 12 height 5
click at [58, 37] on small "Cloze-Reading" at bounding box center [130, 39] width 249 height 6
click at [245, 44] on span at bounding box center [247, 44] width 5 height 6
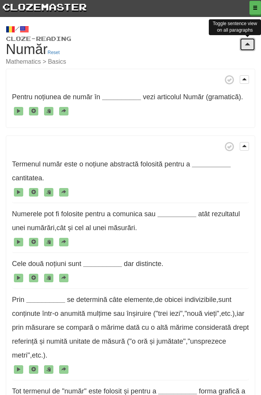
click at [246, 44] on span at bounding box center [247, 44] width 5 height 6
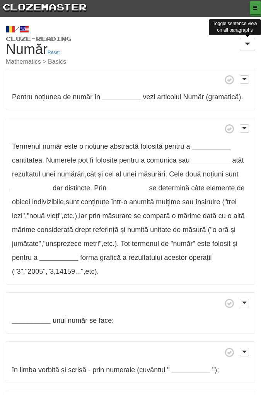
click at [255, 7] on span "button" at bounding box center [255, 7] width 5 height 5
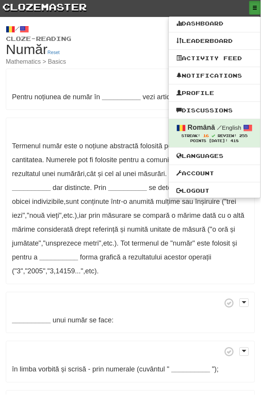
click at [134, 70] on p "Pentru noțiunea de număr în __________ vezi articolul Număr (gramatică) ." at bounding box center [130, 90] width 249 height 42
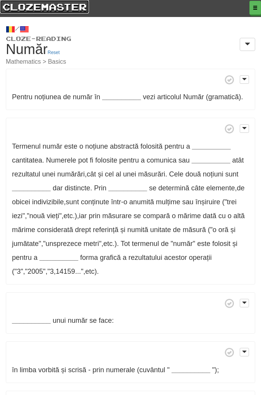
click at [73, 7] on link "clozemaster" at bounding box center [44, 7] width 89 height 14
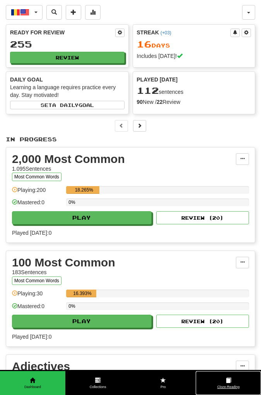
click at [224, 385] on link "Cloze-Reading" at bounding box center [228, 383] width 65 height 24
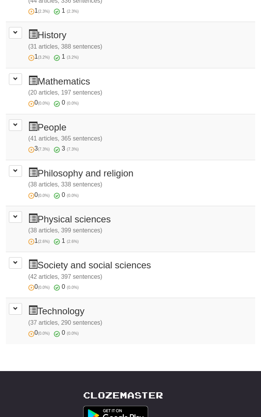
scroll to position [374, 0]
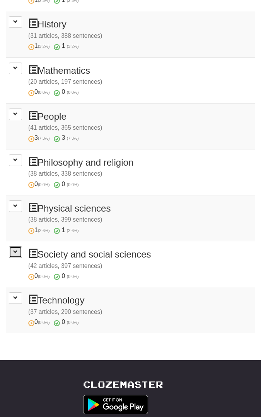
click at [17, 250] on span at bounding box center [15, 252] width 5 height 5
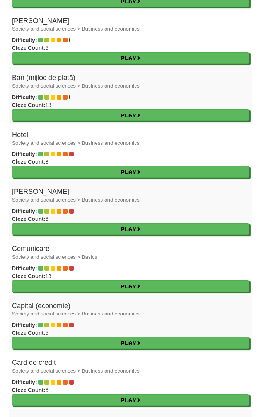
scroll to position [1048, 0]
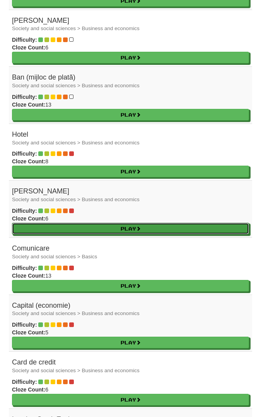
click at [168, 223] on link "Play" at bounding box center [130, 229] width 237 height 12
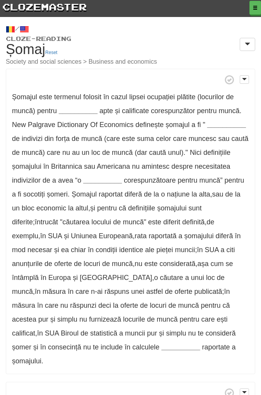
click at [82, 109] on strong "__________" at bounding box center [78, 111] width 39 height 8
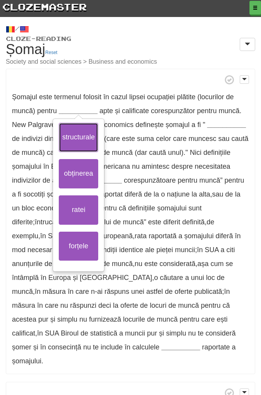
click at [77, 133] on button "structurale" at bounding box center [78, 137] width 39 height 29
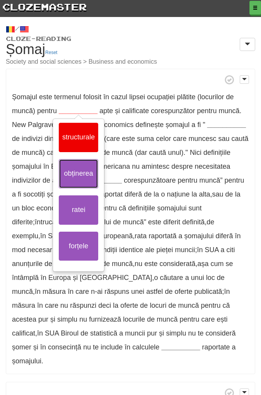
click at [79, 169] on button "obținerea" at bounding box center [78, 173] width 39 height 29
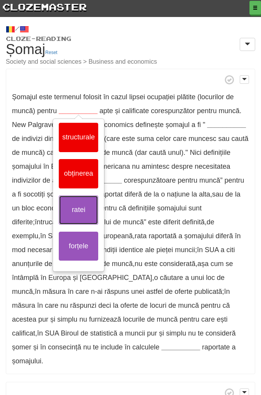
click at [80, 210] on button "ratei" at bounding box center [78, 210] width 39 height 29
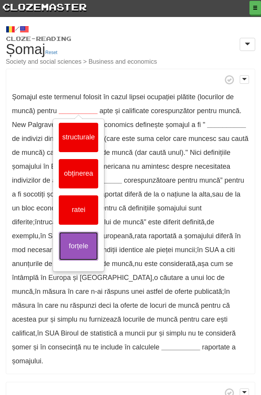
click at [80, 243] on button "forțele" at bounding box center [78, 246] width 39 height 29
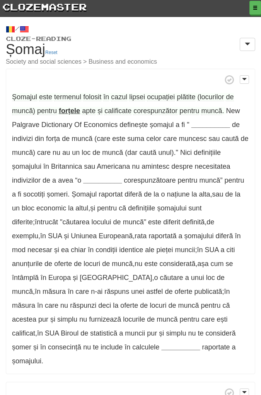
click at [24, 97] on span "Șomajul" at bounding box center [24, 97] width 25 height 8
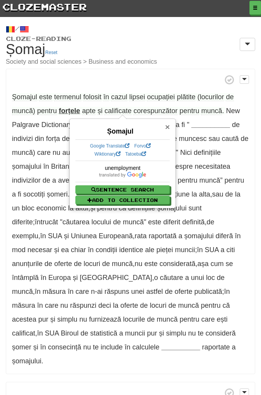
click at [167, 126] on span "×" at bounding box center [167, 127] width 5 height 9
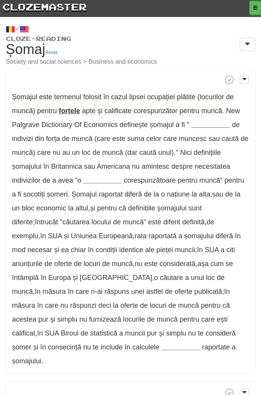
click at [134, 96] on span "lipsei" at bounding box center [137, 97] width 16 height 8
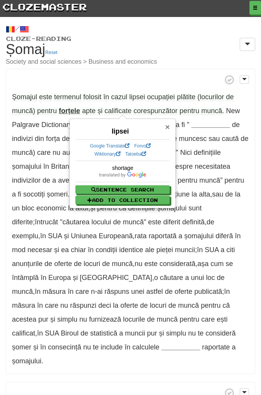
click at [167, 127] on span "×" at bounding box center [167, 127] width 5 height 9
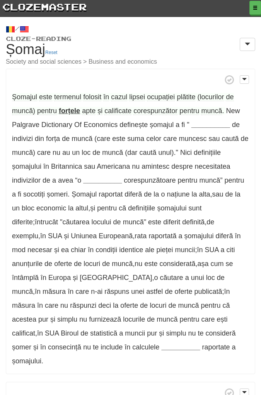
click at [161, 94] on span "ocupației" at bounding box center [161, 97] width 28 height 8
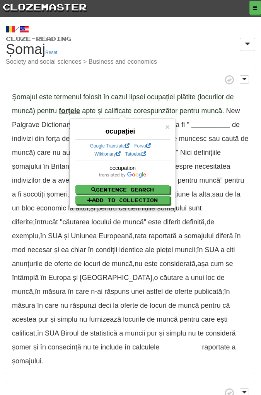
click at [186, 98] on span "plătite" at bounding box center [186, 97] width 19 height 8
click at [88, 111] on span "apte" at bounding box center [89, 111] width 14 height 8
click at [99, 112] on span "și" at bounding box center [99, 111] width 5 height 8
click at [33, 126] on span "Palgrave" at bounding box center [25, 125] width 27 height 8
click at [167, 125] on span "×" at bounding box center [167, 127] width 5 height 9
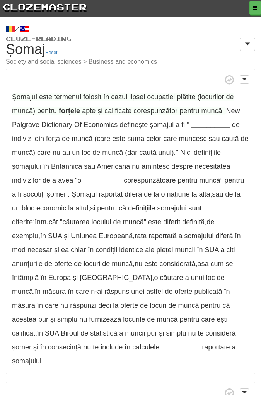
click at [212, 124] on strong "__________" at bounding box center [210, 125] width 39 height 8
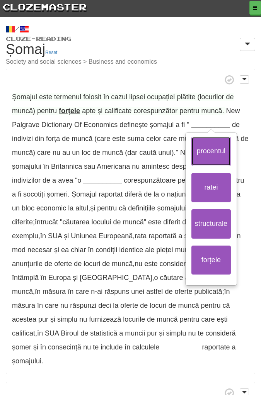
click at [206, 152] on button "procentul" at bounding box center [210, 151] width 39 height 29
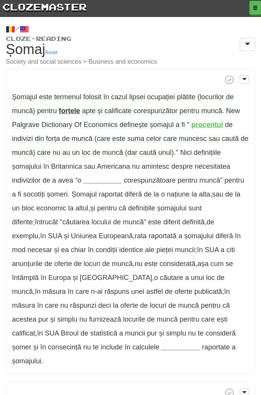
click at [138, 138] on span "suma" at bounding box center [135, 139] width 17 height 8
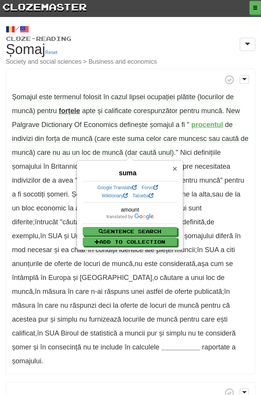
click at [176, 168] on span "×" at bounding box center [174, 168] width 5 height 9
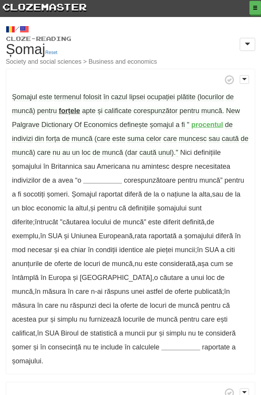
click at [102, 181] on strong "__________" at bounding box center [102, 181] width 39 height 8
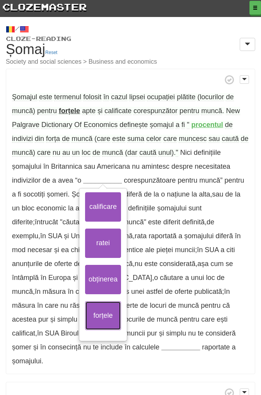
click at [104, 308] on button "forțele" at bounding box center [103, 315] width 36 height 29
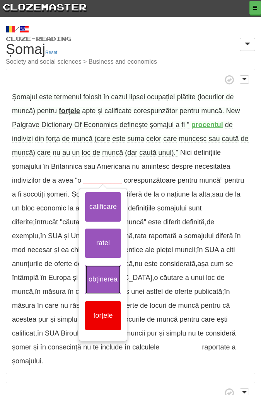
click at [105, 271] on button "obținerea" at bounding box center [103, 279] width 36 height 29
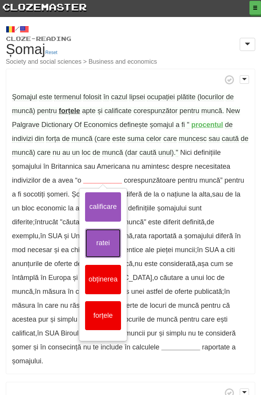
click at [105, 239] on button "ratei" at bounding box center [103, 243] width 36 height 29
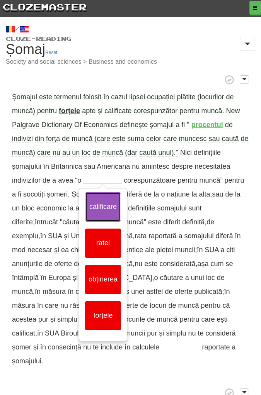
click at [106, 203] on button "calificare" at bounding box center [103, 206] width 36 height 29
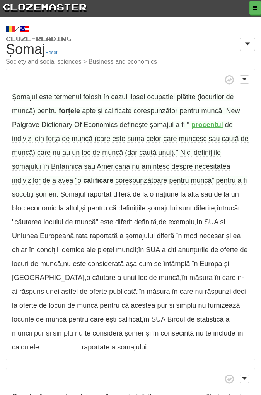
click at [157, 169] on span "amintesc" at bounding box center [155, 167] width 28 height 8
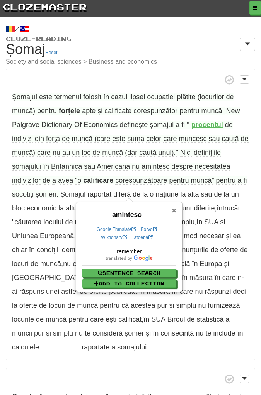
click at [172, 213] on span "×" at bounding box center [174, 210] width 5 height 9
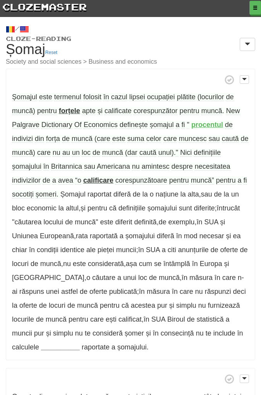
click at [104, 181] on strong "calificare" at bounding box center [98, 181] width 30 height 8
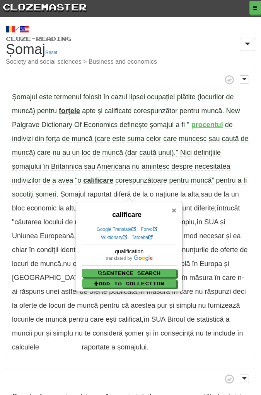
click at [175, 208] on span "×" at bounding box center [174, 210] width 5 height 9
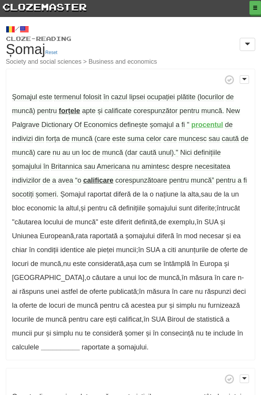
click at [24, 195] on span "socotiți" at bounding box center [23, 195] width 22 height 8
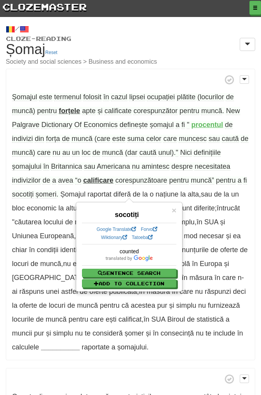
click at [50, 192] on span "șomeri" at bounding box center [46, 195] width 21 height 8
click at [176, 211] on span "×" at bounding box center [174, 210] width 5 height 9
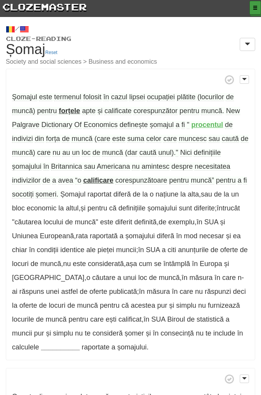
click at [254, 7] on span "button" at bounding box center [255, 7] width 5 height 5
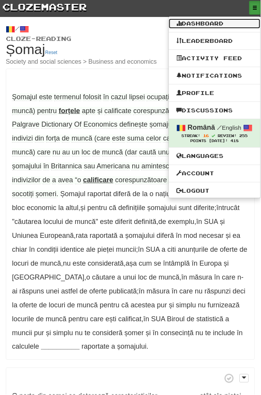
click at [219, 26] on link "Dashboard" at bounding box center [215, 24] width 92 height 10
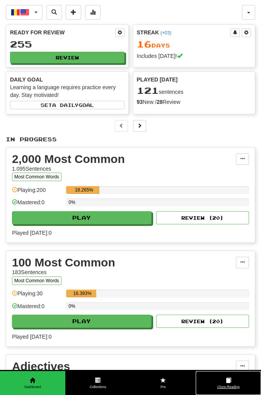
click at [227, 380] on span at bounding box center [228, 380] width 5 height 5
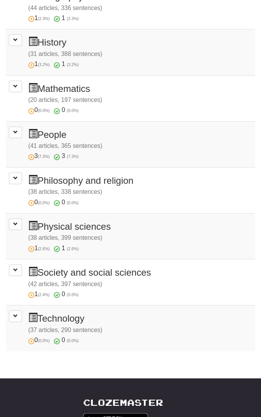
scroll to position [360, 0]
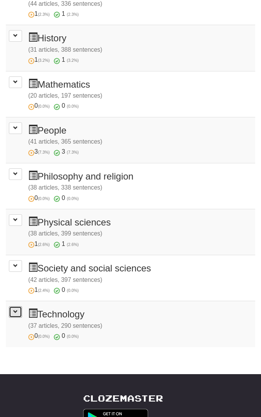
click at [17, 310] on span at bounding box center [15, 312] width 5 height 5
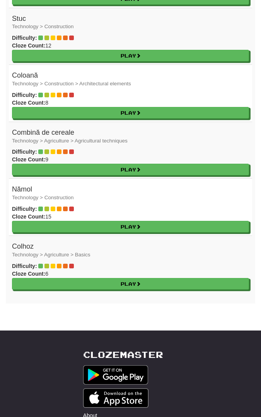
scroll to position [2527, 0]
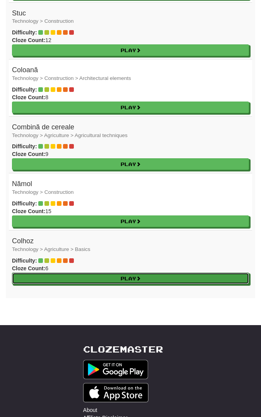
click at [142, 273] on link "Play" at bounding box center [130, 279] width 237 height 12
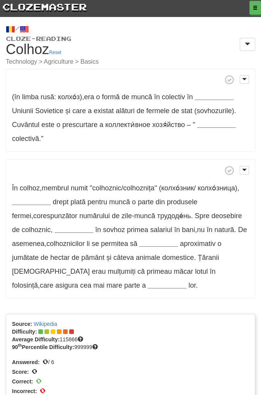
click at [211, 99] on strong "__________" at bounding box center [214, 97] width 39 height 8
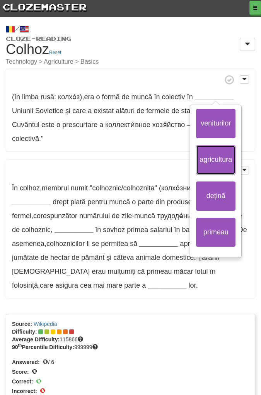
click at [218, 160] on button "agricultura" at bounding box center [215, 159] width 39 height 29
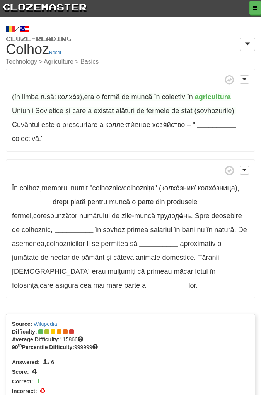
click at [124, 111] on span "alături" at bounding box center [125, 111] width 19 height 8
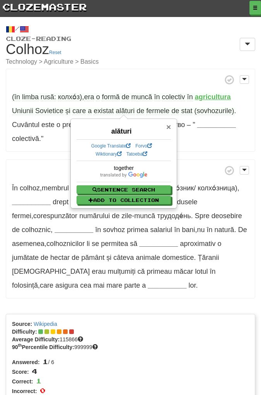
click at [170, 128] on span "×" at bounding box center [168, 127] width 5 height 9
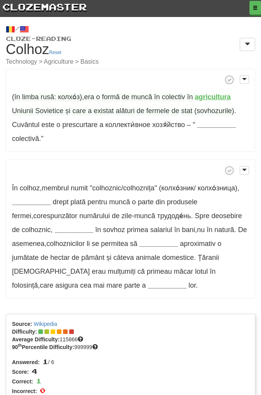
click at [157, 110] on span "fermele" at bounding box center [157, 111] width 23 height 8
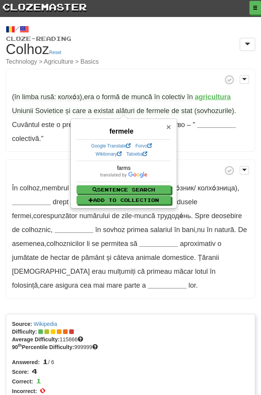
click at [168, 128] on span "×" at bounding box center [168, 127] width 5 height 9
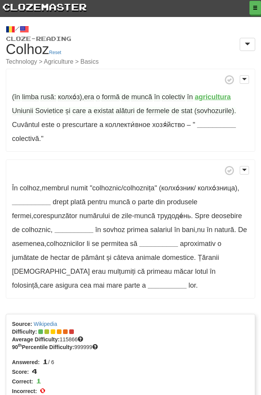
click at [209, 126] on strong "__________" at bounding box center [216, 125] width 39 height 8
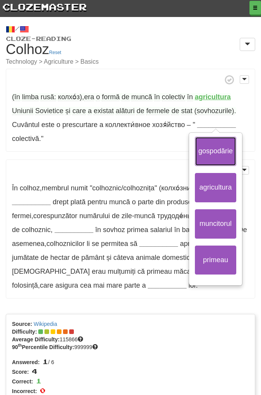
click at [218, 153] on button "gospodărie" at bounding box center [215, 151] width 41 height 29
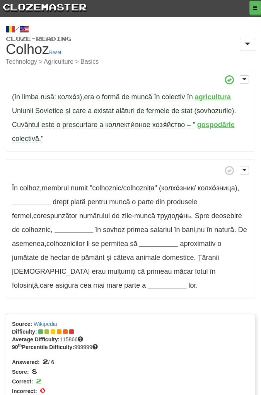
click at [221, 125] on strong "gospodărie" at bounding box center [215, 125] width 37 height 8
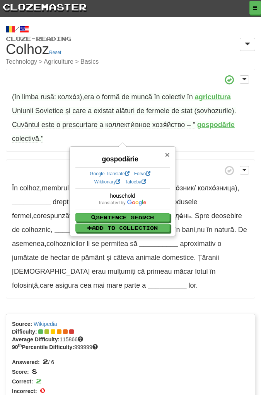
click at [168, 157] on span "×" at bounding box center [167, 154] width 5 height 9
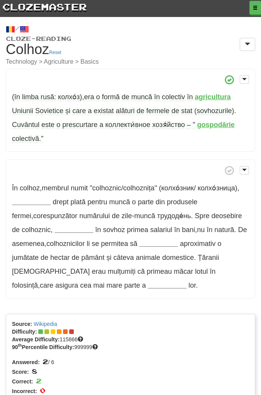
click at [35, 202] on strong "__________" at bounding box center [31, 202] width 39 height 8
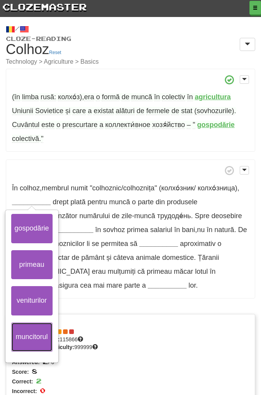
click at [34, 335] on button "muncitorul" at bounding box center [31, 337] width 41 height 29
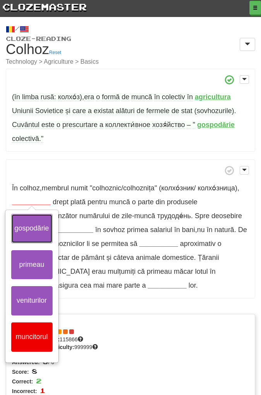
click at [31, 226] on button "gospodărie" at bounding box center [31, 228] width 41 height 29
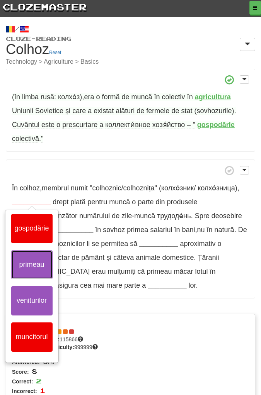
click at [31, 266] on button "primeau" at bounding box center [31, 264] width 41 height 29
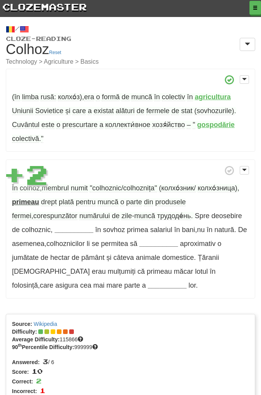
click at [29, 203] on strong "primeau" at bounding box center [25, 202] width 27 height 8
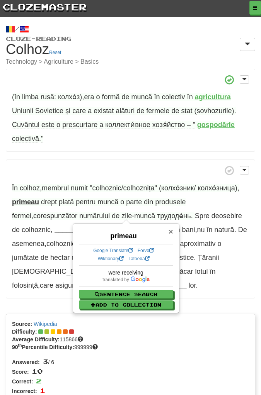
click at [170, 233] on span "×" at bounding box center [170, 231] width 5 height 9
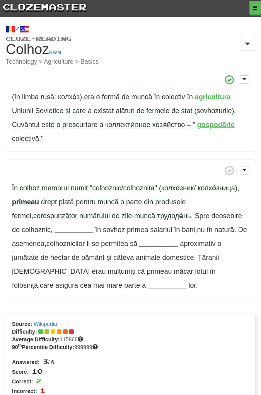
click at [51, 201] on span "drept" at bounding box center [49, 202] width 16 height 8
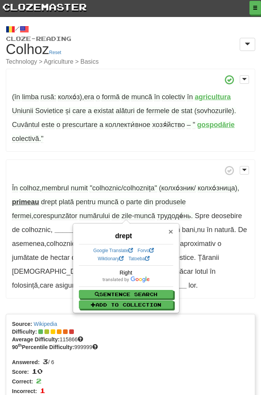
click at [171, 232] on span "×" at bounding box center [170, 231] width 5 height 9
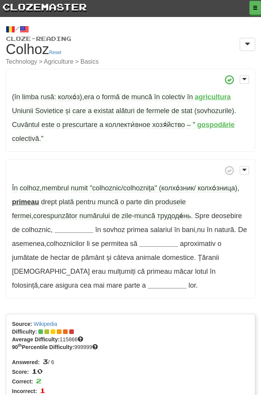
click at [67, 201] on span "plată" at bounding box center [66, 202] width 15 height 8
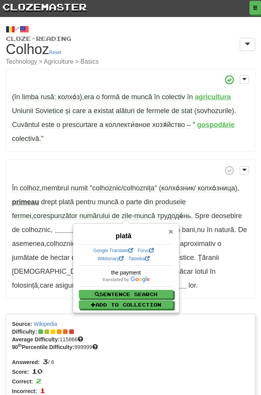
click at [170, 233] on span "×" at bounding box center [170, 231] width 5 height 9
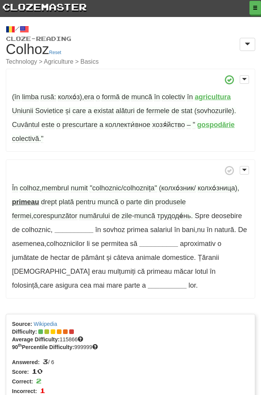
click at [72, 231] on strong "__________" at bounding box center [73, 230] width 39 height 8
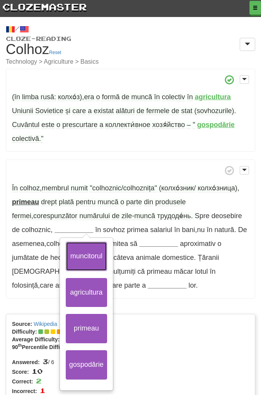
click at [66, 253] on button "muncitorul" at bounding box center [86, 256] width 41 height 29
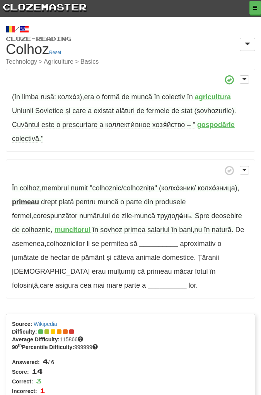
click at [211, 231] on span "natură" at bounding box center [221, 230] width 20 height 8
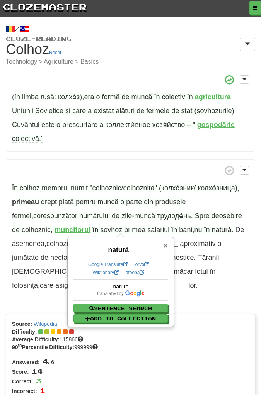
click at [164, 246] on span "×" at bounding box center [165, 245] width 5 height 9
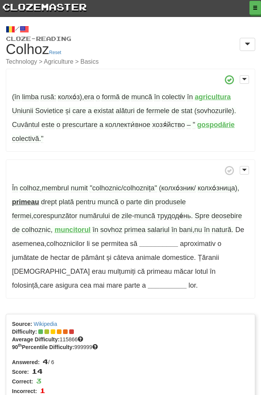
click at [155, 241] on strong "__________" at bounding box center [158, 244] width 39 height 8
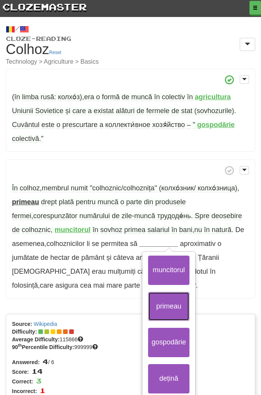
click at [165, 298] on button "primeau" at bounding box center [168, 306] width 41 height 29
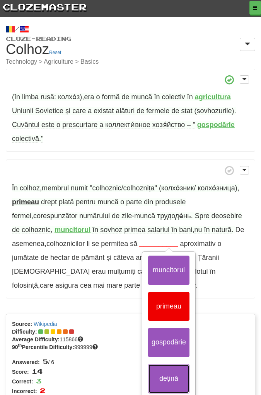
click at [163, 374] on button "dețină" at bounding box center [168, 378] width 41 height 29
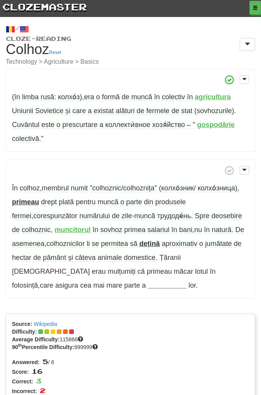
click at [157, 242] on strong "dețină" at bounding box center [149, 244] width 20 height 8
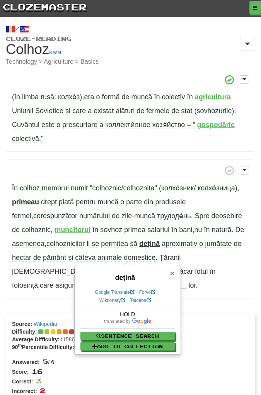
click at [173, 274] on span "×" at bounding box center [172, 273] width 5 height 9
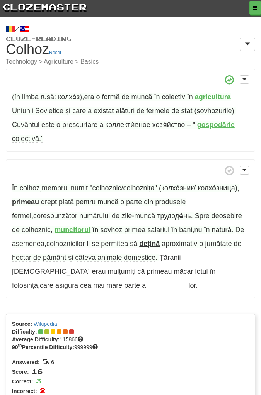
click at [148, 284] on strong "__________" at bounding box center [167, 286] width 39 height 8
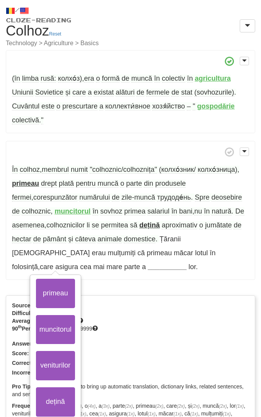
scroll to position [20, 0]
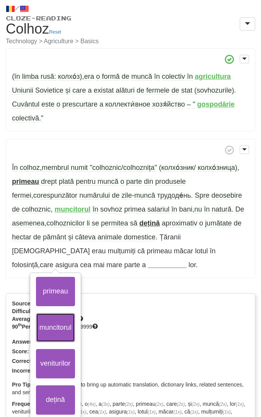
click at [59, 323] on button "muncitorul" at bounding box center [55, 327] width 39 height 29
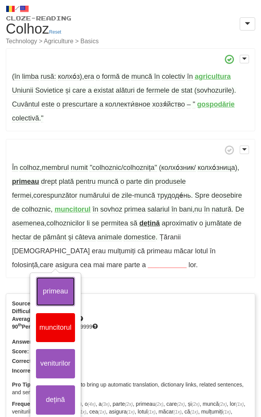
click at [51, 291] on button "primeau" at bounding box center [55, 291] width 39 height 29
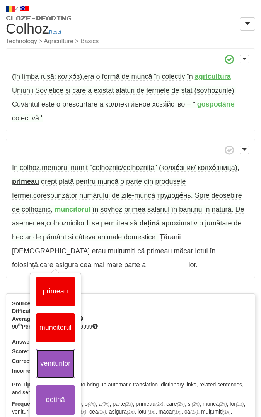
click at [56, 360] on button "veniturilor" at bounding box center [55, 363] width 39 height 29
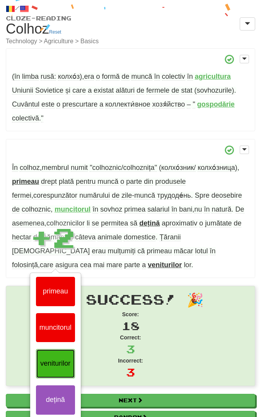
scroll to position [19, 0]
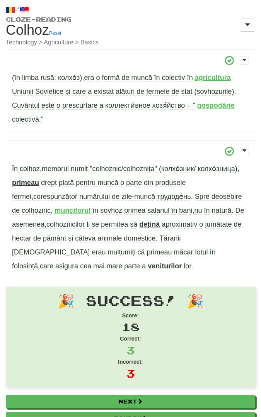
click at [171, 238] on span "Țăranii" at bounding box center [169, 239] width 21 height 8
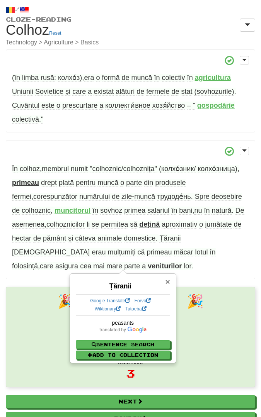
click at [168, 283] on span "×" at bounding box center [167, 281] width 5 height 9
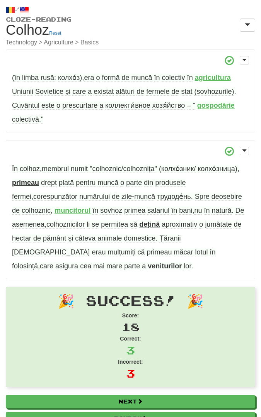
click at [174, 254] on span "măcar" at bounding box center [183, 252] width 19 height 8
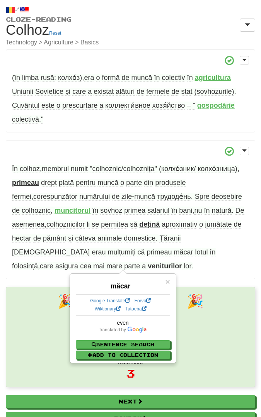
click at [195, 254] on span "lotul" at bounding box center [201, 252] width 13 height 8
click at [38, 262] on span "folosință" at bounding box center [25, 266] width 26 height 8
click at [168, 283] on span "×" at bounding box center [167, 281] width 5 height 9
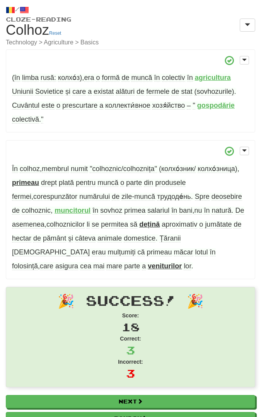
click at [148, 265] on strong "veniturilor" at bounding box center [165, 266] width 34 height 8
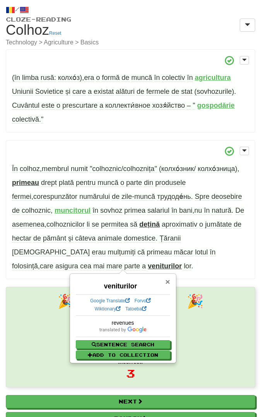
click at [167, 284] on span "×" at bounding box center [167, 281] width 5 height 9
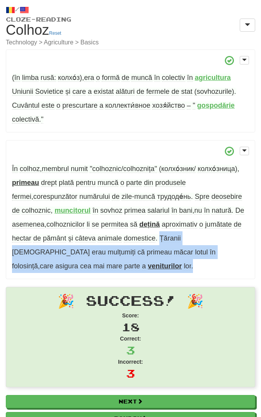
copy span "Țăranii sovietici erau mulțumiți că primeau măcar lotul în folosință , care asi…"
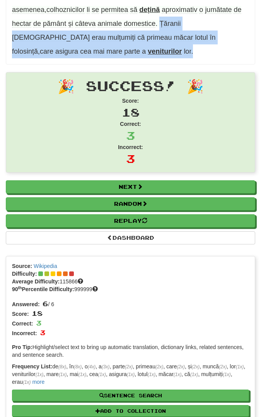
scroll to position [235, 0]
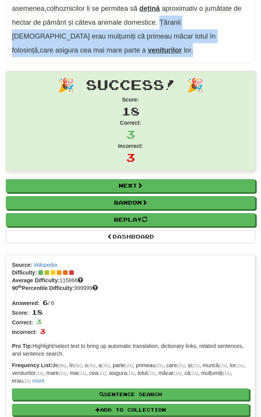
click at [158, 279] on div "Average Difficulty: 115866" at bounding box center [130, 281] width 237 height 8
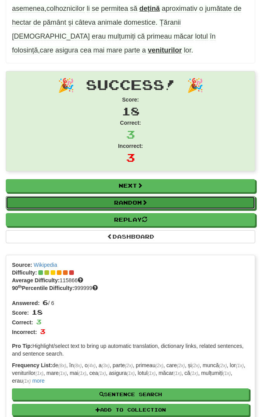
click at [153, 199] on link "Random" at bounding box center [130, 202] width 249 height 13
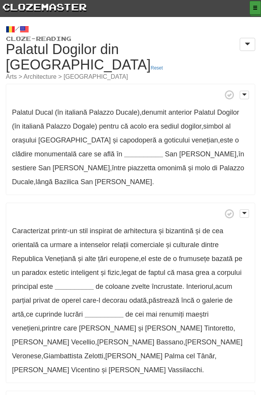
click at [256, 7] on span "button" at bounding box center [255, 7] width 5 height 5
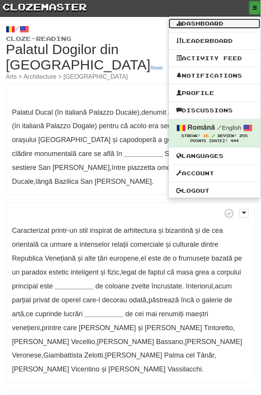
click at [234, 22] on link "Dashboard" at bounding box center [215, 24] width 92 height 10
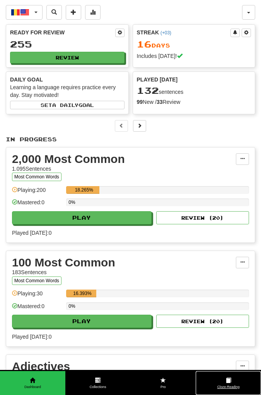
click at [230, 381] on span at bounding box center [228, 380] width 5 height 5
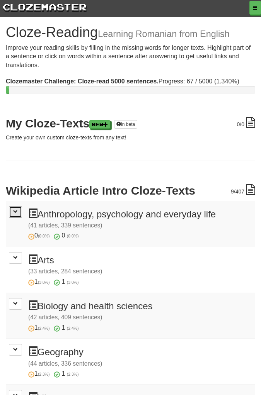
click at [18, 215] on button at bounding box center [15, 212] width 13 height 12
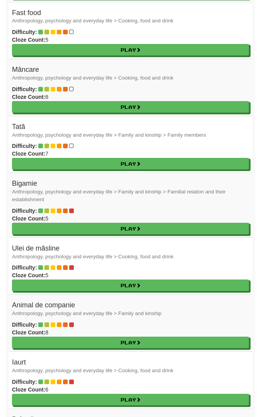
scroll to position [658, 0]
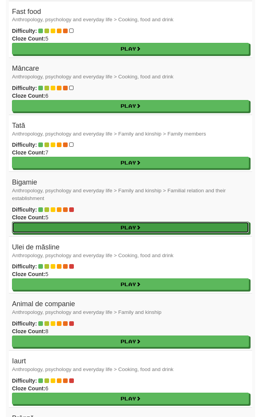
click at [161, 222] on link "Play" at bounding box center [130, 228] width 237 height 12
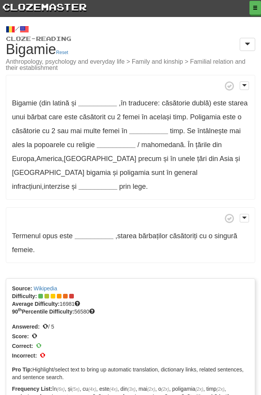
click at [100, 100] on strong "__________" at bounding box center [97, 103] width 39 height 8
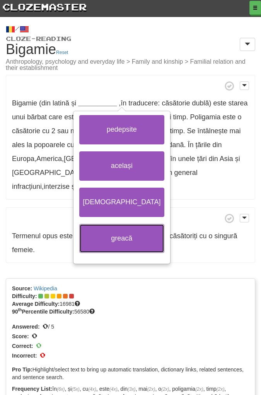
click at [96, 238] on button "greacă" at bounding box center [121, 238] width 85 height 29
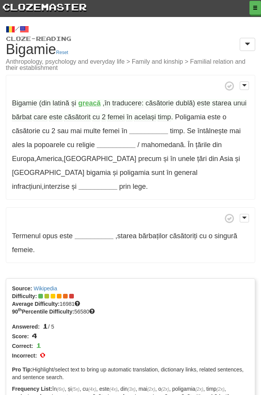
click at [223, 104] on span "starea" at bounding box center [221, 103] width 19 height 8
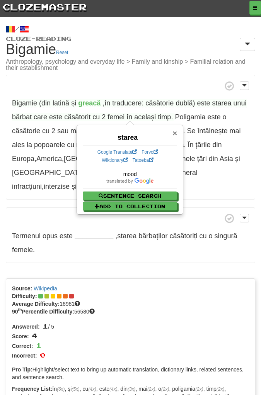
click at [175, 134] on span "×" at bounding box center [174, 133] width 5 height 9
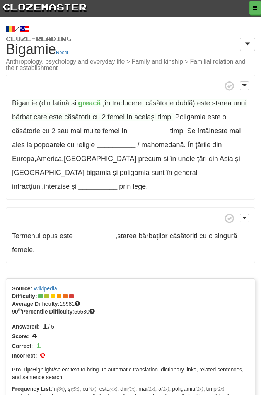
click at [152, 129] on strong "__________" at bounding box center [148, 131] width 39 height 8
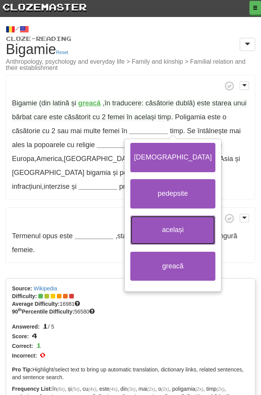
click at [151, 227] on button "același" at bounding box center [172, 230] width 85 height 29
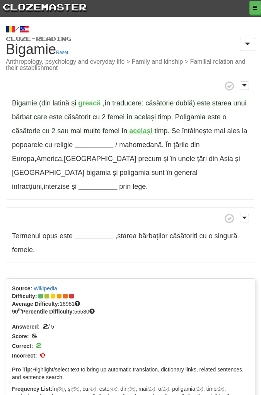
click at [91, 145] on strong "__________" at bounding box center [94, 145] width 39 height 8
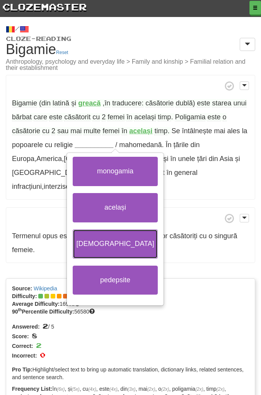
click at [98, 243] on button "islamică" at bounding box center [115, 244] width 85 height 29
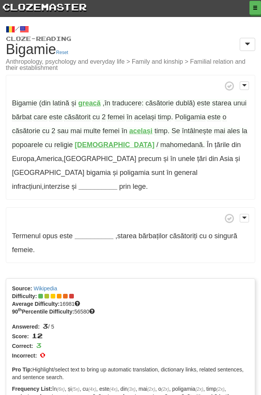
click at [199, 132] on span "întâlnește" at bounding box center [197, 131] width 30 height 8
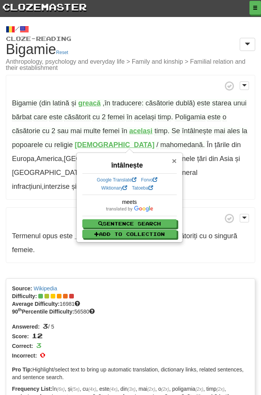
click at [173, 163] on span "×" at bounding box center [174, 161] width 5 height 9
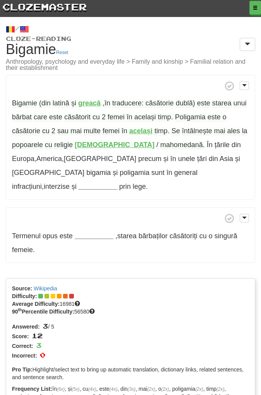
click at [235, 129] on span "ales" at bounding box center [233, 131] width 13 height 8
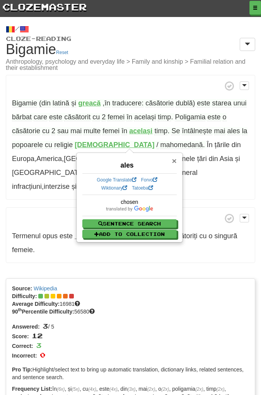
click at [175, 162] on span "×" at bounding box center [174, 161] width 5 height 9
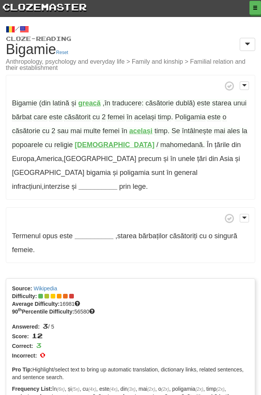
click at [117, 183] on strong "__________" at bounding box center [97, 187] width 39 height 8
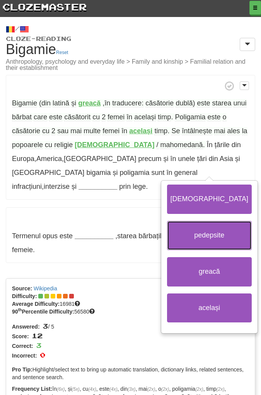
click at [167, 236] on button "pedepsite" at bounding box center [209, 235] width 85 height 29
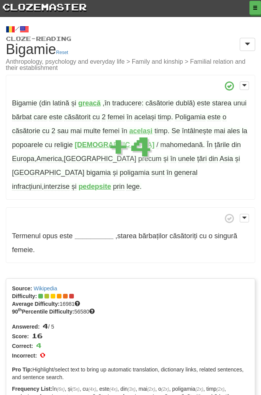
click at [111, 183] on strong "pedepsite" at bounding box center [94, 187] width 32 height 8
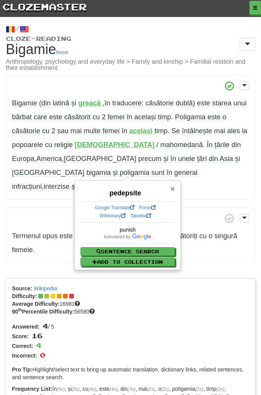
click at [174, 189] on span "×" at bounding box center [172, 188] width 5 height 9
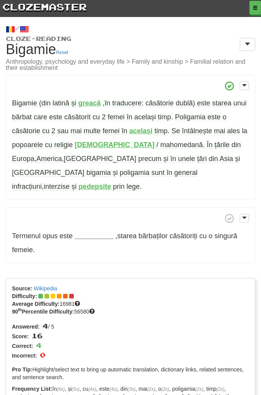
click at [42, 183] on span "infracțiuni" at bounding box center [27, 187] width 30 height 8
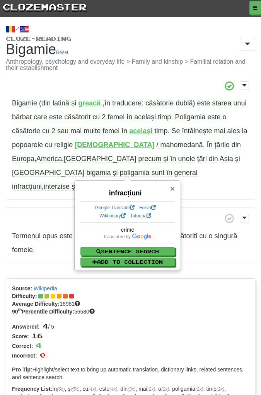
click at [171, 189] on span "×" at bounding box center [172, 188] width 5 height 9
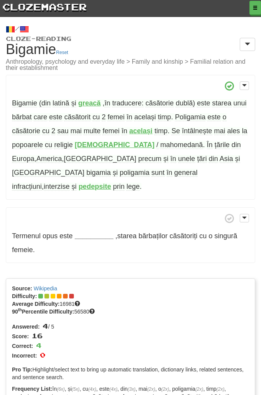
click at [70, 183] on span "interzise" at bounding box center [57, 187] width 26 height 8
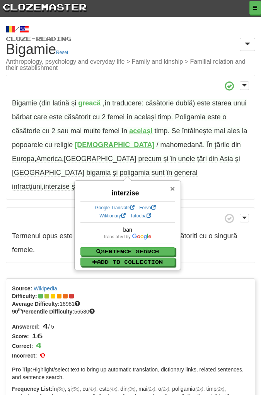
click at [170, 190] on span "×" at bounding box center [172, 188] width 5 height 9
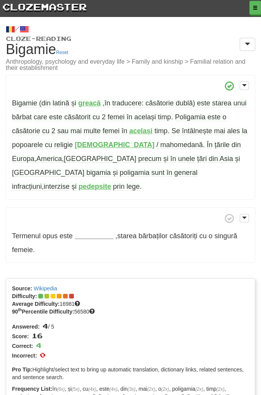
click at [178, 157] on span "unele" at bounding box center [186, 159] width 17 height 8
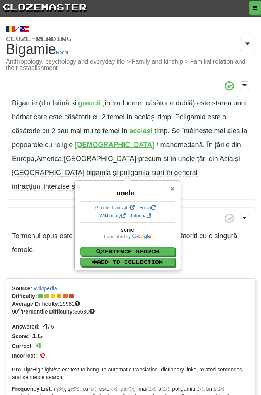
click at [173, 189] on span "×" at bounding box center [172, 188] width 5 height 9
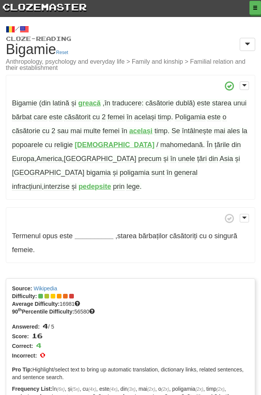
click at [96, 232] on strong "__________" at bounding box center [94, 236] width 39 height 8
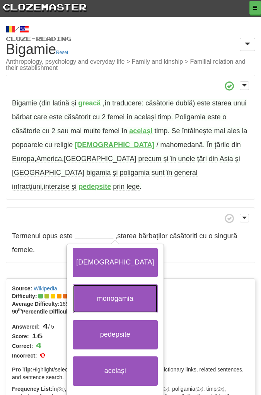
click at [96, 284] on button "monogamia" at bounding box center [115, 298] width 85 height 29
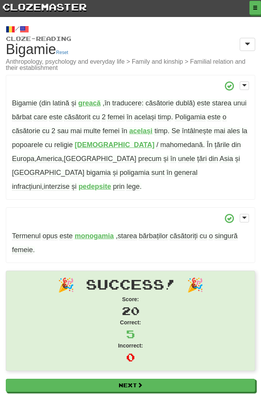
click at [34, 232] on span "Termenul" at bounding box center [26, 236] width 29 height 8
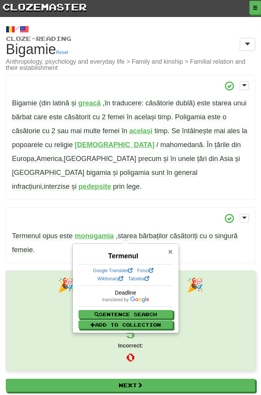
click at [170, 250] on span "×" at bounding box center [170, 251] width 5 height 9
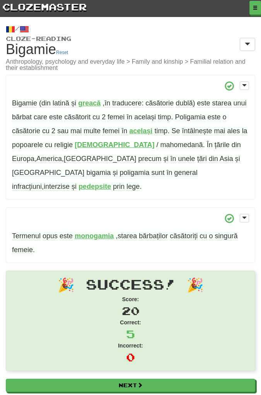
click at [53, 232] on span "opus" at bounding box center [50, 236] width 15 height 8
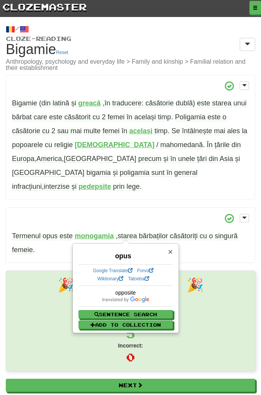
click at [170, 251] on span "×" at bounding box center [170, 251] width 5 height 9
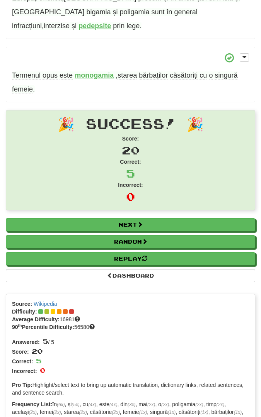
scroll to position [161, 0]
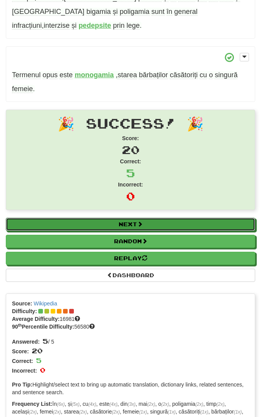
click at [224, 218] on link "Next" at bounding box center [130, 224] width 249 height 13
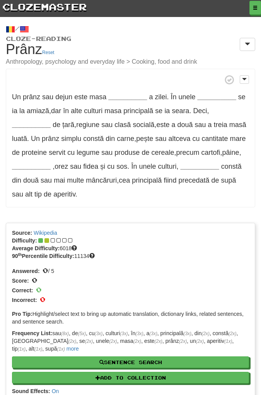
click at [119, 95] on strong "__________" at bounding box center [127, 97] width 39 height 8
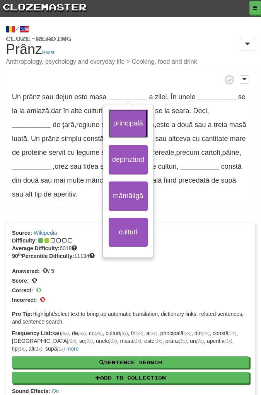
click at [129, 123] on button "principală" at bounding box center [128, 123] width 39 height 29
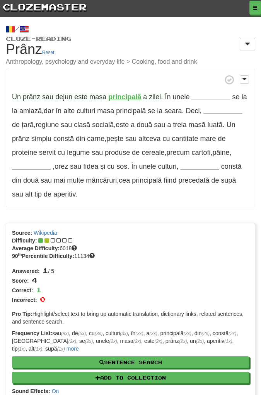
click at [208, 98] on strong "__________" at bounding box center [210, 97] width 39 height 8
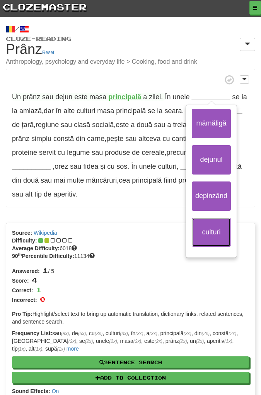
click at [213, 224] on button "culturi" at bounding box center [211, 232] width 39 height 29
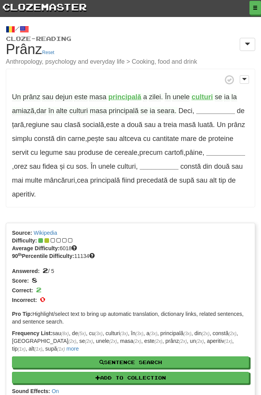
click at [22, 111] on span "amiază" at bounding box center [23, 111] width 22 height 8
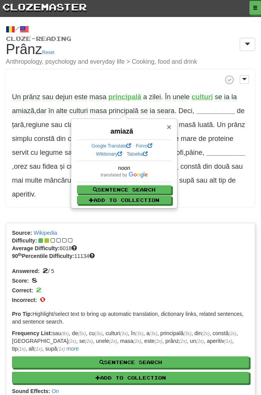
click at [169, 124] on span "×" at bounding box center [169, 127] width 5 height 9
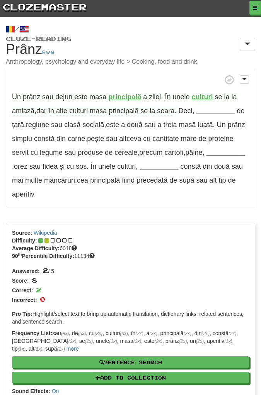
click at [220, 111] on strong "__________" at bounding box center [215, 111] width 39 height 8
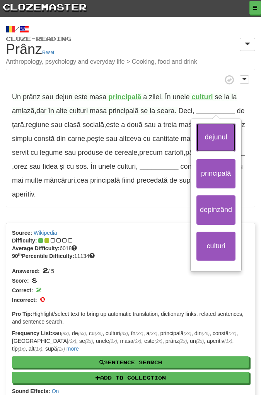
click at [222, 132] on button "dejunul" at bounding box center [215, 137] width 39 height 29
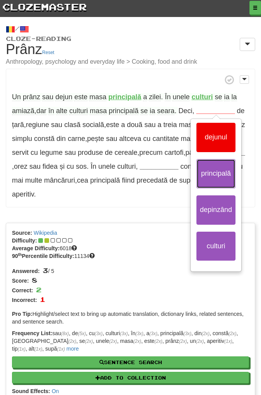
click at [216, 170] on button "principală" at bounding box center [215, 173] width 39 height 29
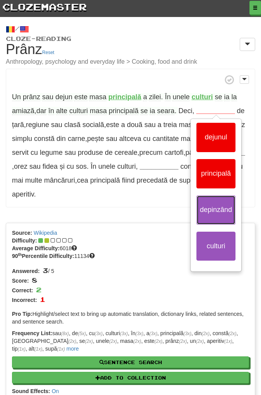
click at [218, 206] on button "depinzând" at bounding box center [215, 210] width 39 height 29
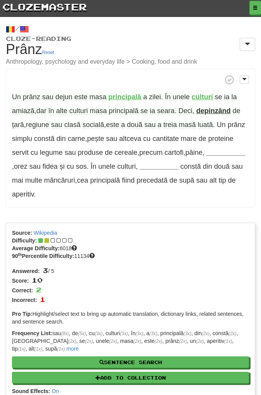
click at [209, 111] on strong "depinzând" at bounding box center [213, 111] width 34 height 8
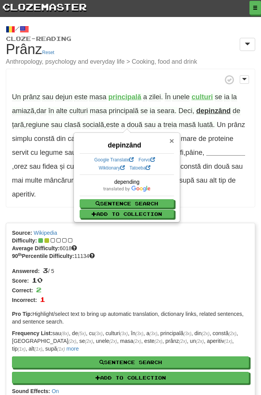
click at [171, 140] on span "×" at bounding box center [171, 140] width 5 height 9
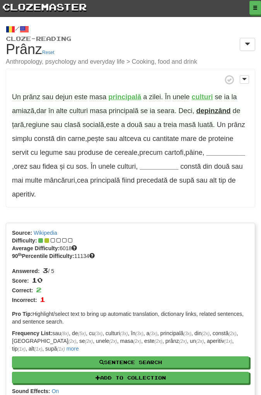
click at [225, 153] on strong "__________" at bounding box center [225, 153] width 39 height 8
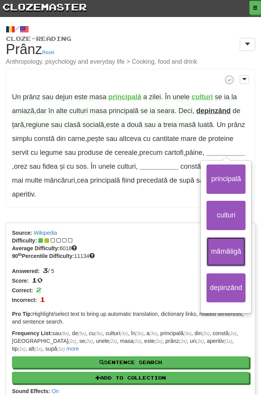
click at [227, 248] on button "mămăligă" at bounding box center [225, 251] width 39 height 29
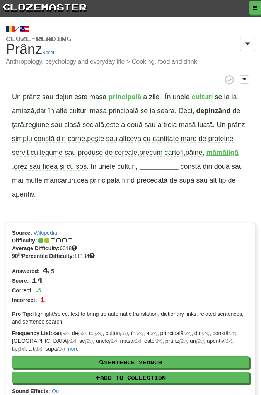
click at [229, 153] on strong "mămăligă" at bounding box center [222, 153] width 32 height 8
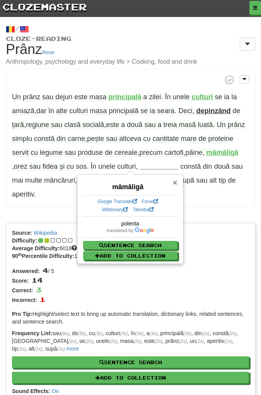
click at [174, 182] on span "×" at bounding box center [174, 182] width 5 height 9
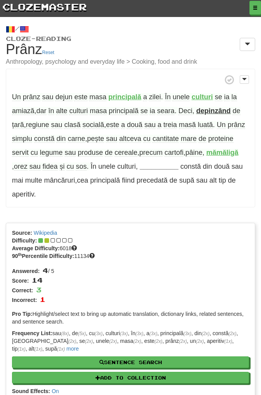
click at [51, 170] on span "fidea" at bounding box center [50, 167] width 15 height 8
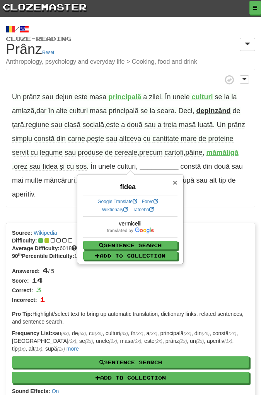
click at [175, 182] on span "×" at bounding box center [174, 182] width 5 height 9
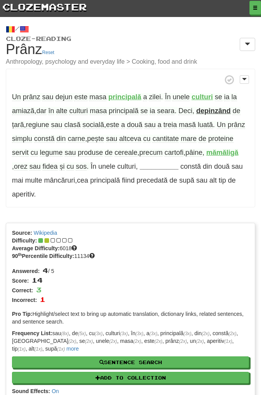
click at [154, 168] on strong "__________" at bounding box center [159, 167] width 39 height 8
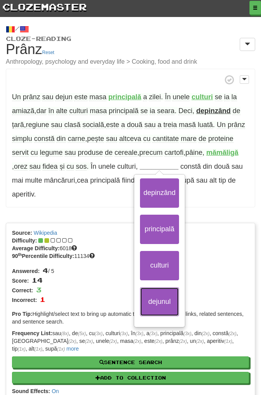
click at [155, 300] on button "dejunul" at bounding box center [159, 302] width 39 height 29
